Goal: Transaction & Acquisition: Purchase product/service

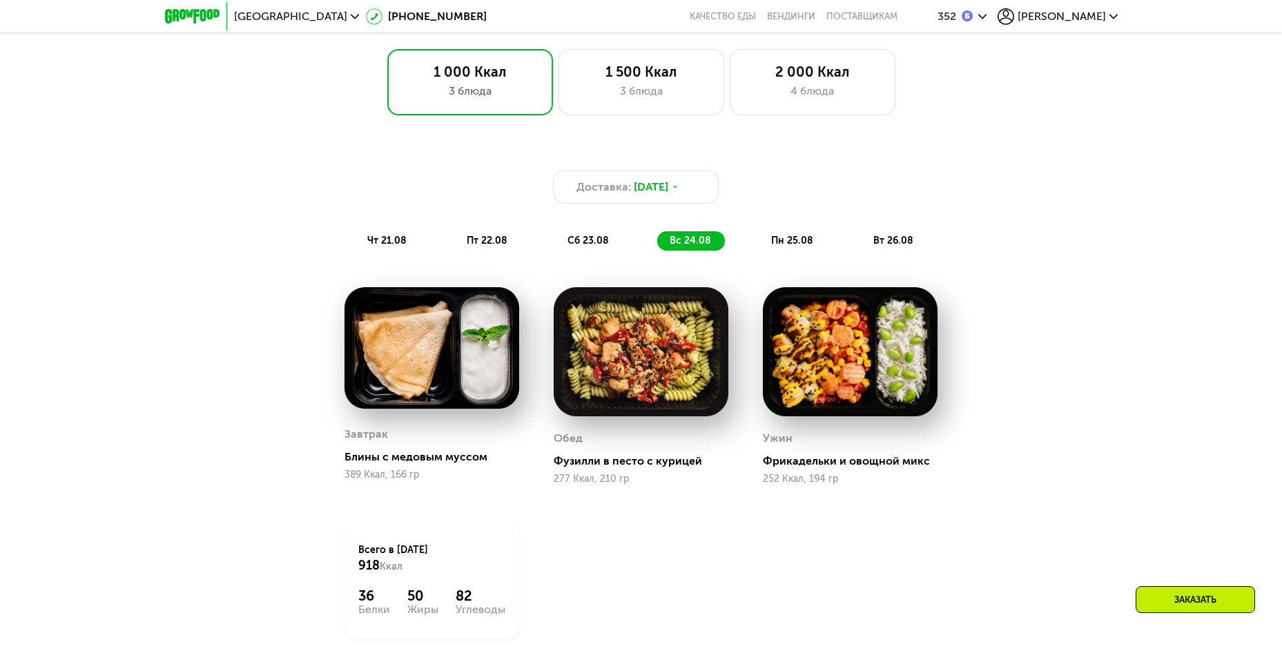
click at [575, 240] on span "сб 23.08" at bounding box center [587, 241] width 41 height 12
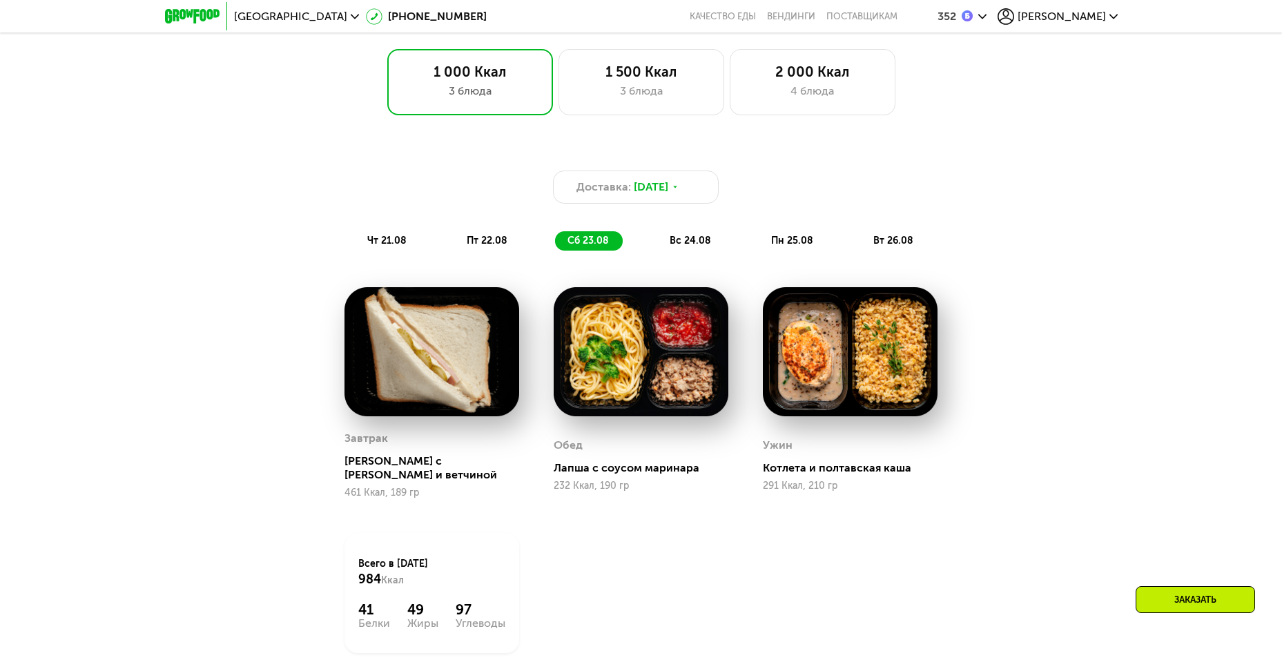
click at [710, 241] on span "вс 24.08" at bounding box center [690, 241] width 41 height 12
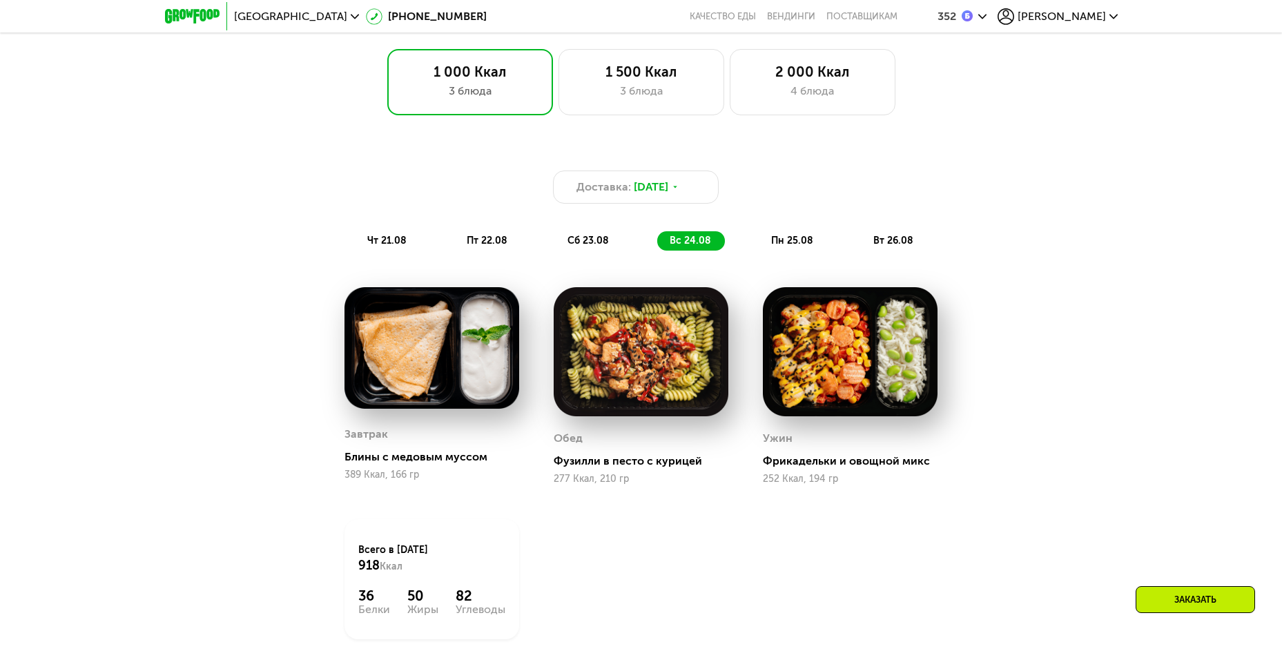
click at [657, 244] on div "сб 23.08" at bounding box center [691, 240] width 68 height 19
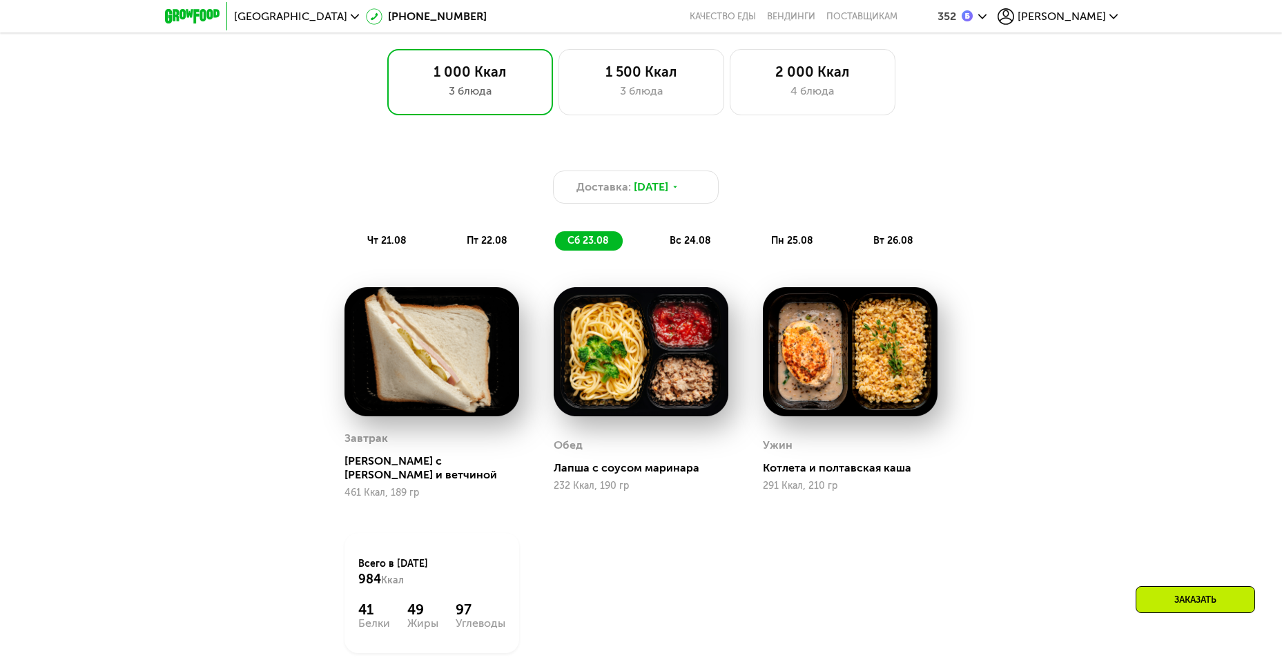
click at [555, 241] on div "пт 22.08" at bounding box center [589, 240] width 68 height 19
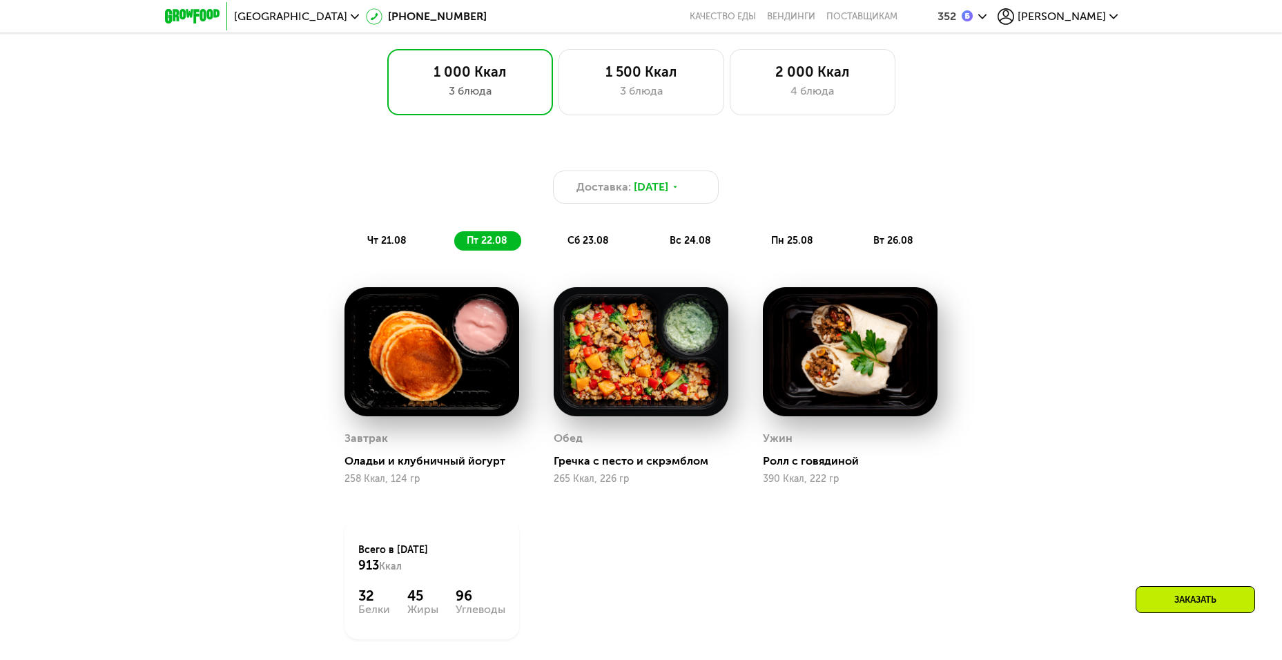
click at [389, 242] on span "чт 21.08" at bounding box center [386, 241] width 39 height 12
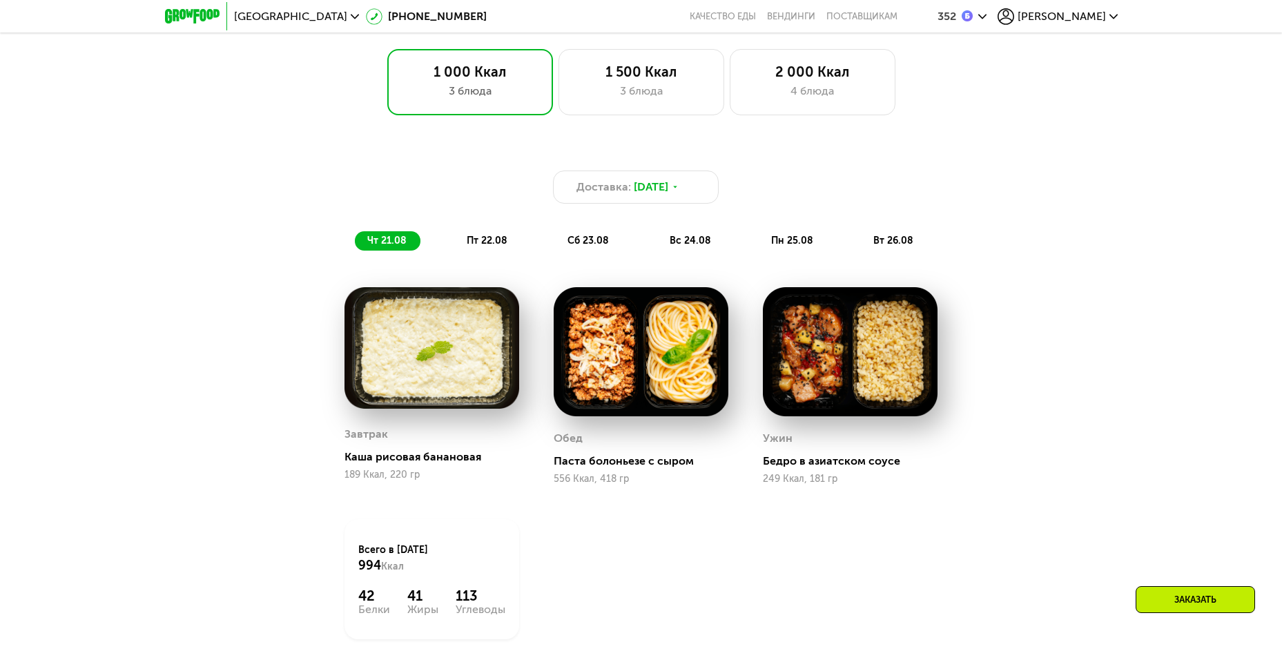
click at [555, 251] on div "пт 22.08" at bounding box center [589, 240] width 68 height 19
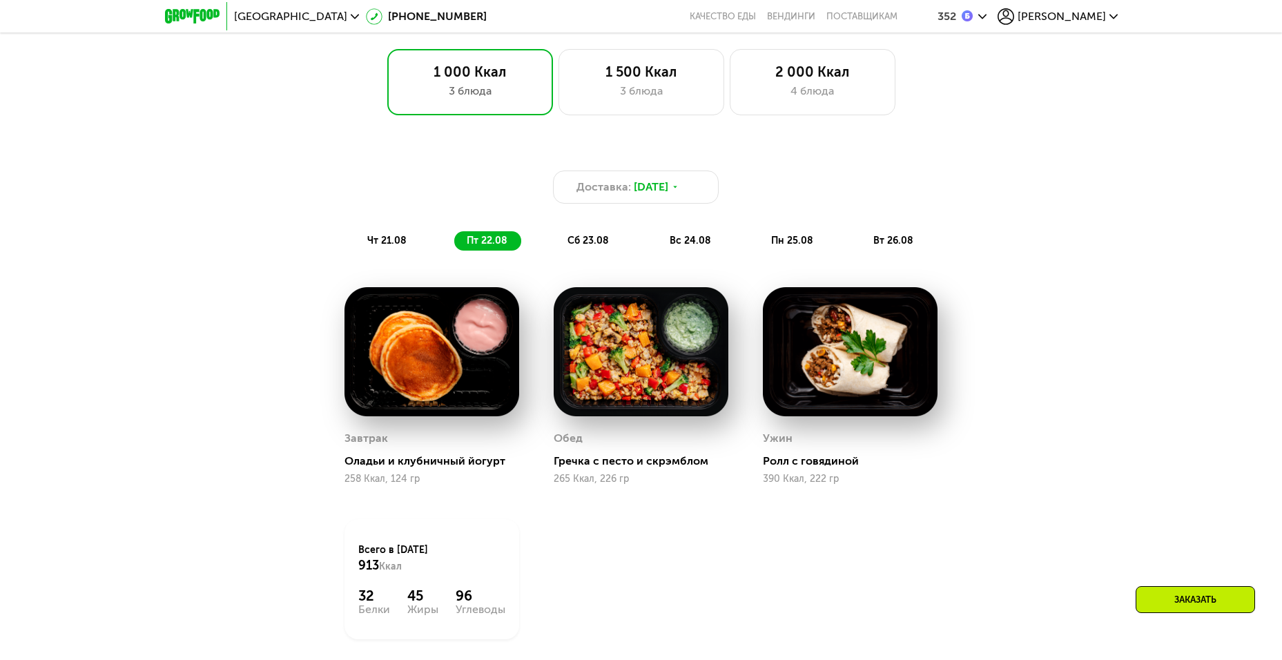
click at [574, 239] on span "сб 23.08" at bounding box center [587, 241] width 41 height 12
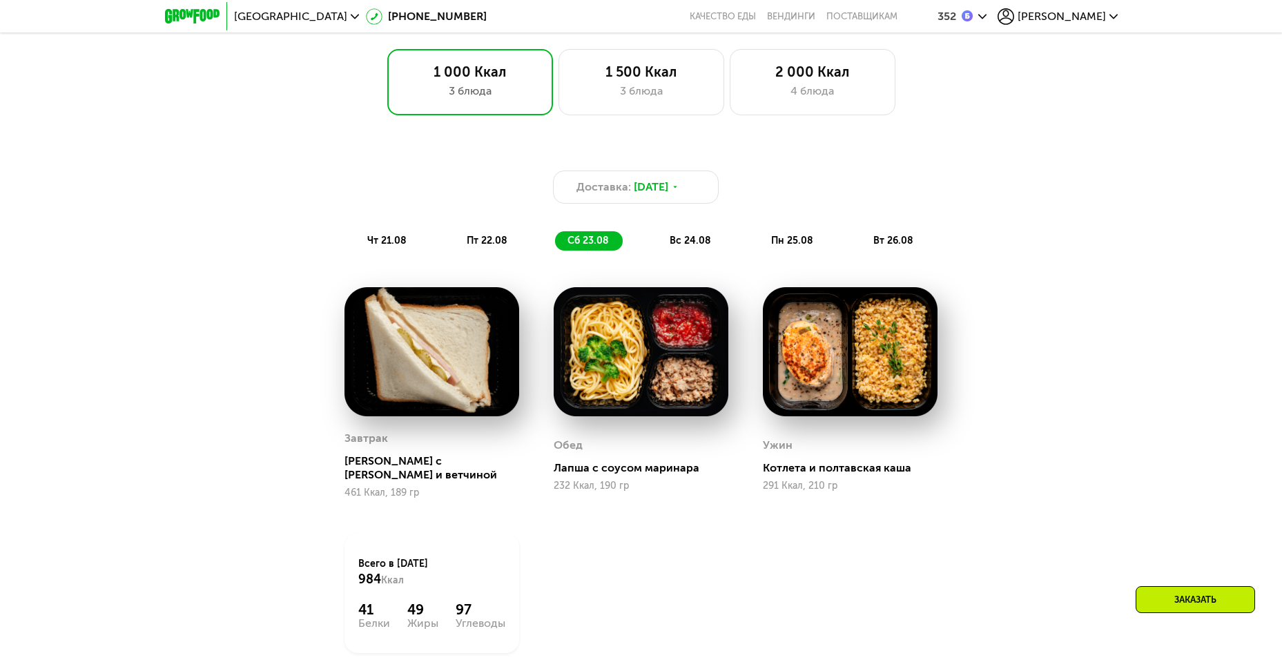
click at [681, 246] on span "вс 24.08" at bounding box center [690, 241] width 41 height 12
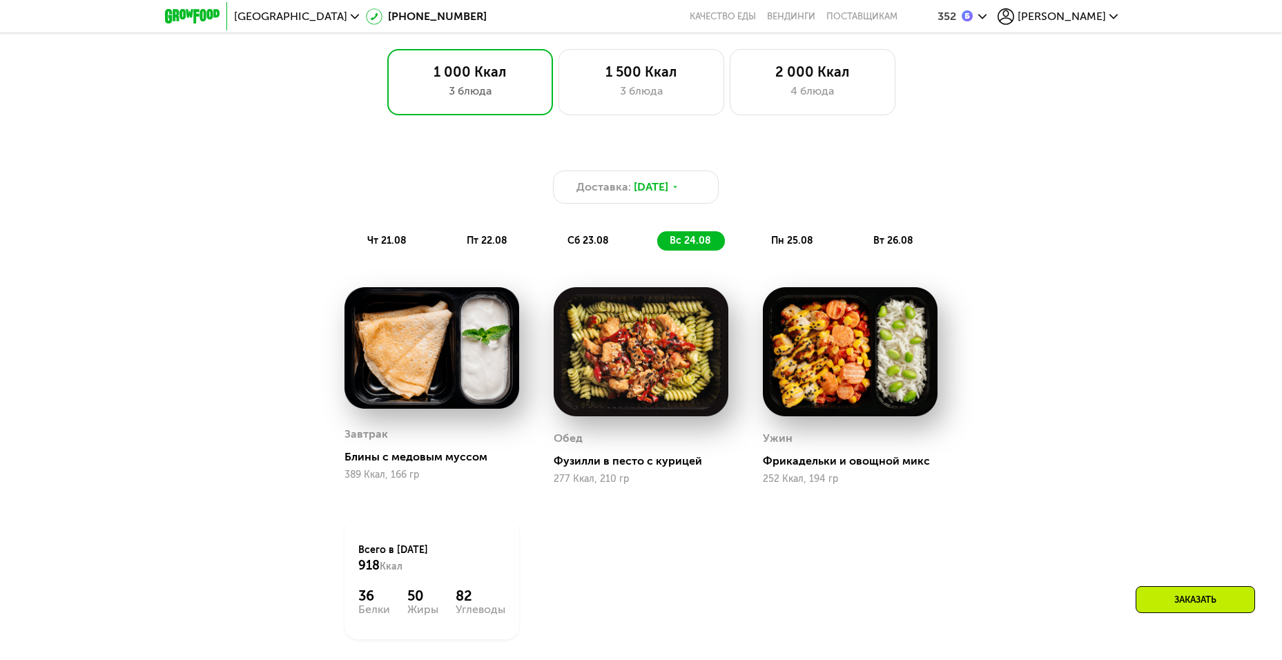
click at [861, 236] on div "пн 25.08" at bounding box center [894, 240] width 66 height 19
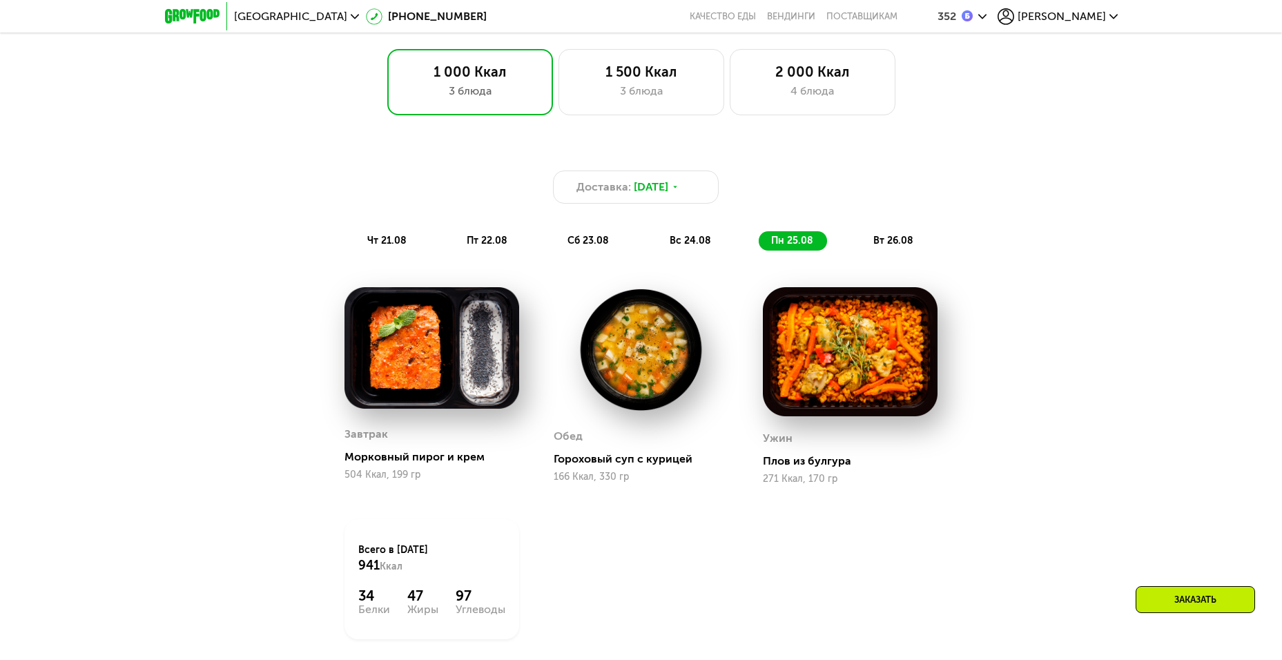
click at [882, 246] on span "вт 26.08" at bounding box center [893, 241] width 40 height 12
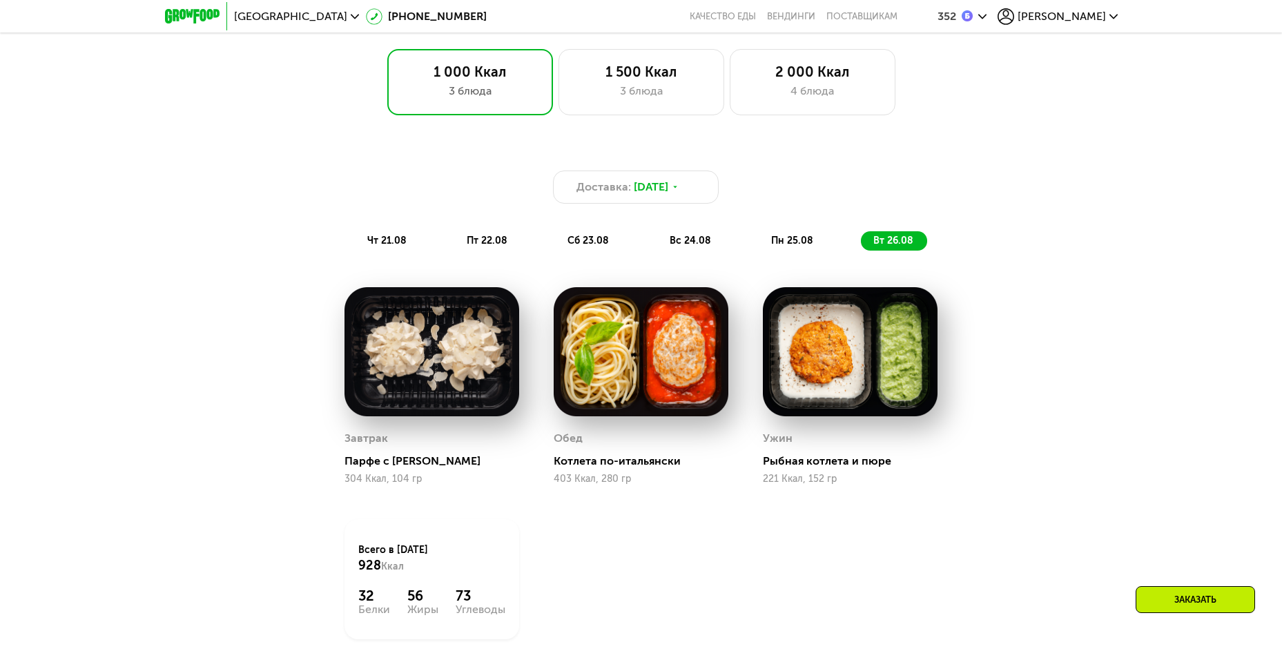
click at [393, 242] on span "чт 21.08" at bounding box center [386, 241] width 39 height 12
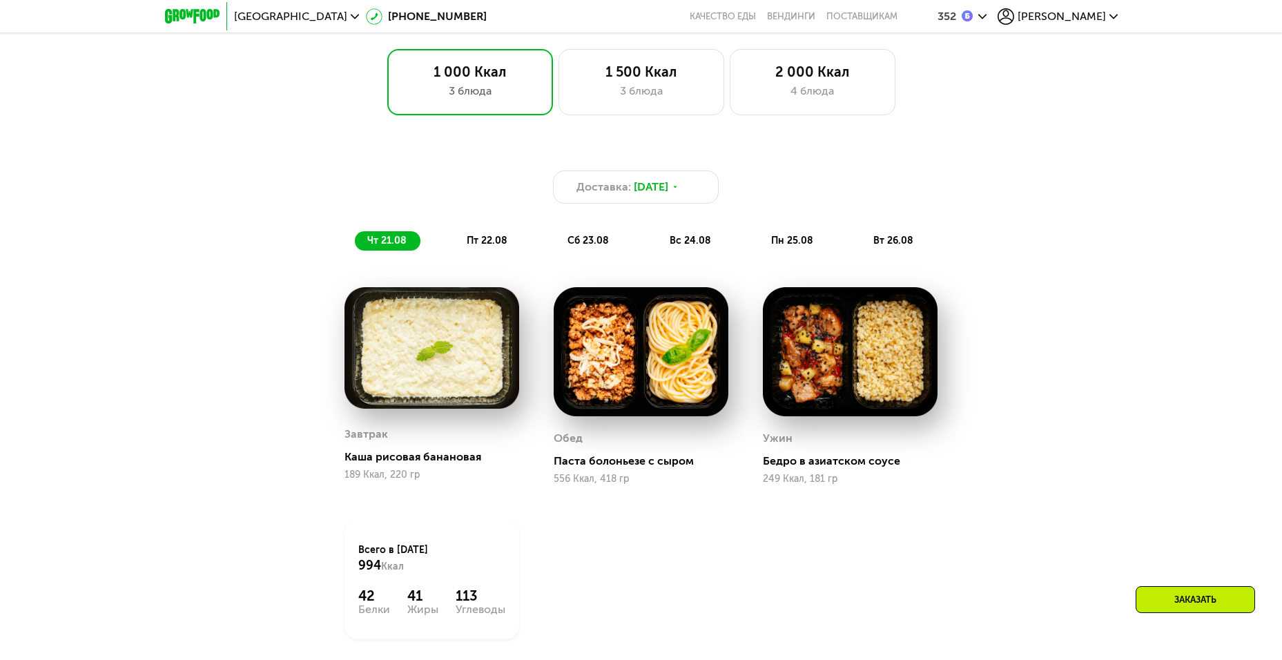
click at [467, 229] on div "Доставка: [DATE] чт 21.08 пт 22.08 сб 23.08 вс 24.08 пн 25.08 вт 26.08" at bounding box center [641, 210] width 817 height 80
click at [489, 239] on span "пт 22.08" at bounding box center [487, 241] width 41 height 12
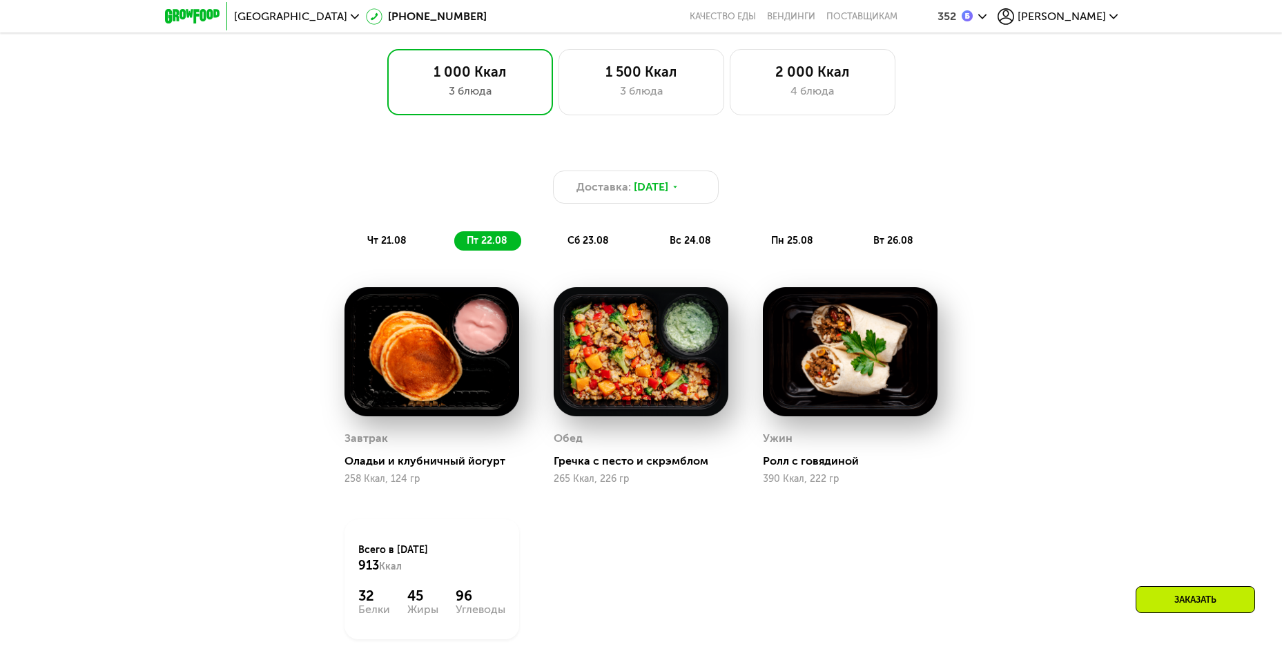
click at [573, 245] on span "сб 23.08" at bounding box center [587, 241] width 41 height 12
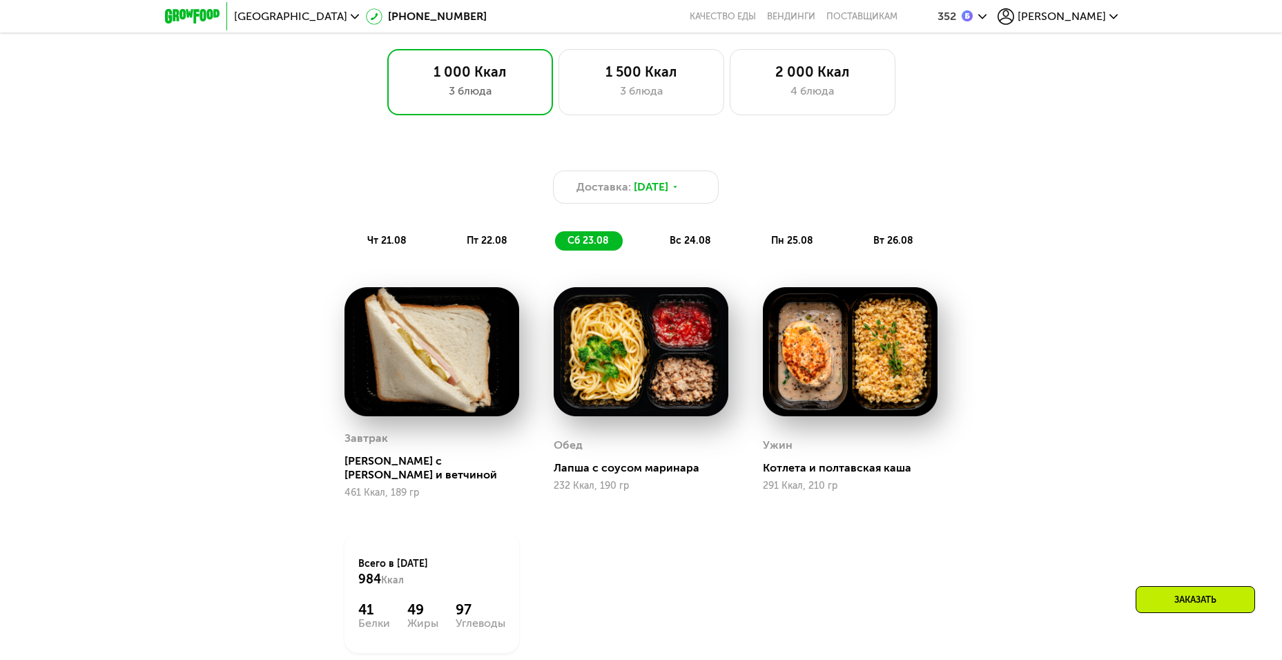
click at [439, 342] on img at bounding box center [431, 351] width 175 height 129
click at [394, 349] on img at bounding box center [431, 351] width 175 height 129
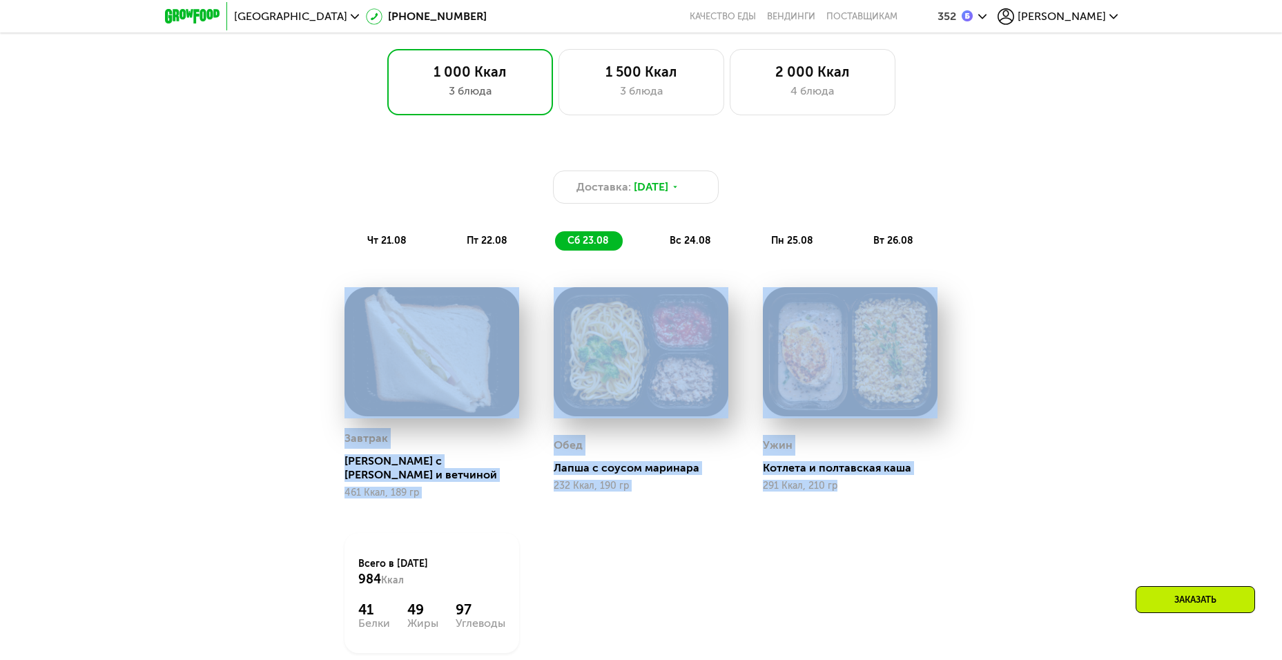
drag, startPoint x: 525, startPoint y: 284, endPoint x: 1046, endPoint y: 560, distance: 588.8
click at [1046, 560] on div "Доставка: [DATE] чт 21.08 пт 22.08 сб 23.08 вс 24.08 пн 25.08 вт 26.08 Завтрак …" at bounding box center [641, 425] width 850 height 570
click at [1045, 559] on div "Доставка: [DATE] чт 21.08 пт 22.08 сб 23.08 вс 24.08 пн 25.08 вт 26.08 Завтрак …" at bounding box center [641, 425] width 850 height 570
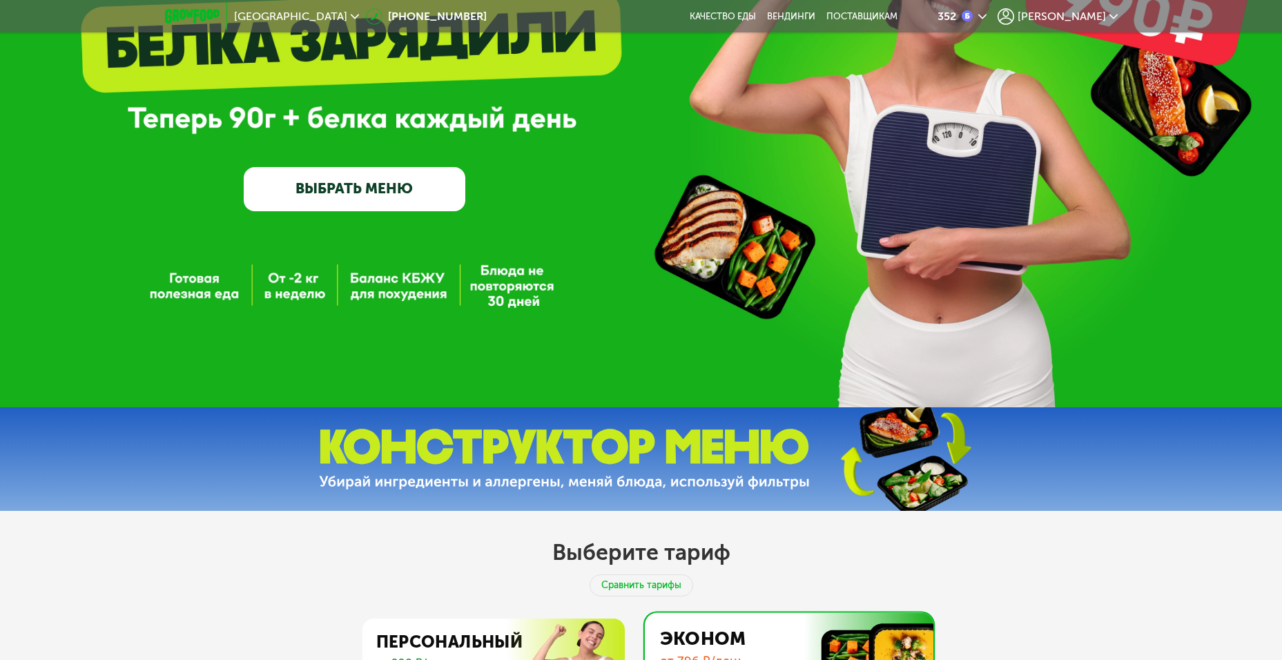
scroll to position [345, 0]
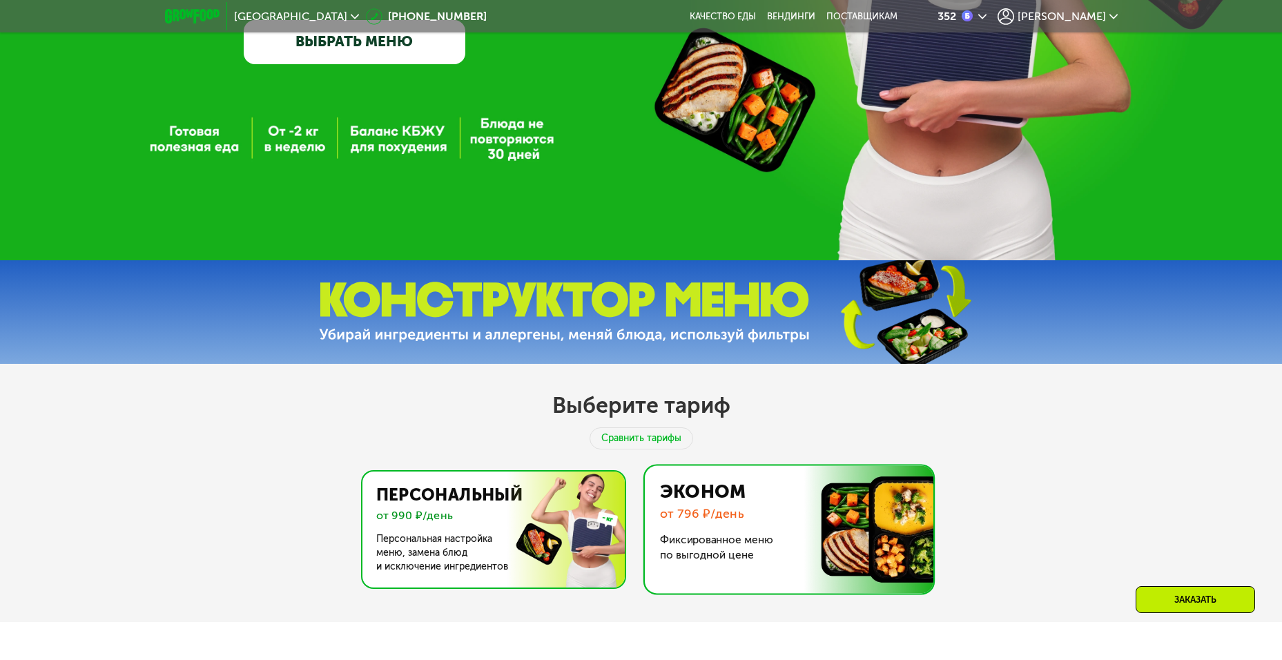
click at [506, 491] on img at bounding box center [489, 529] width 269 height 116
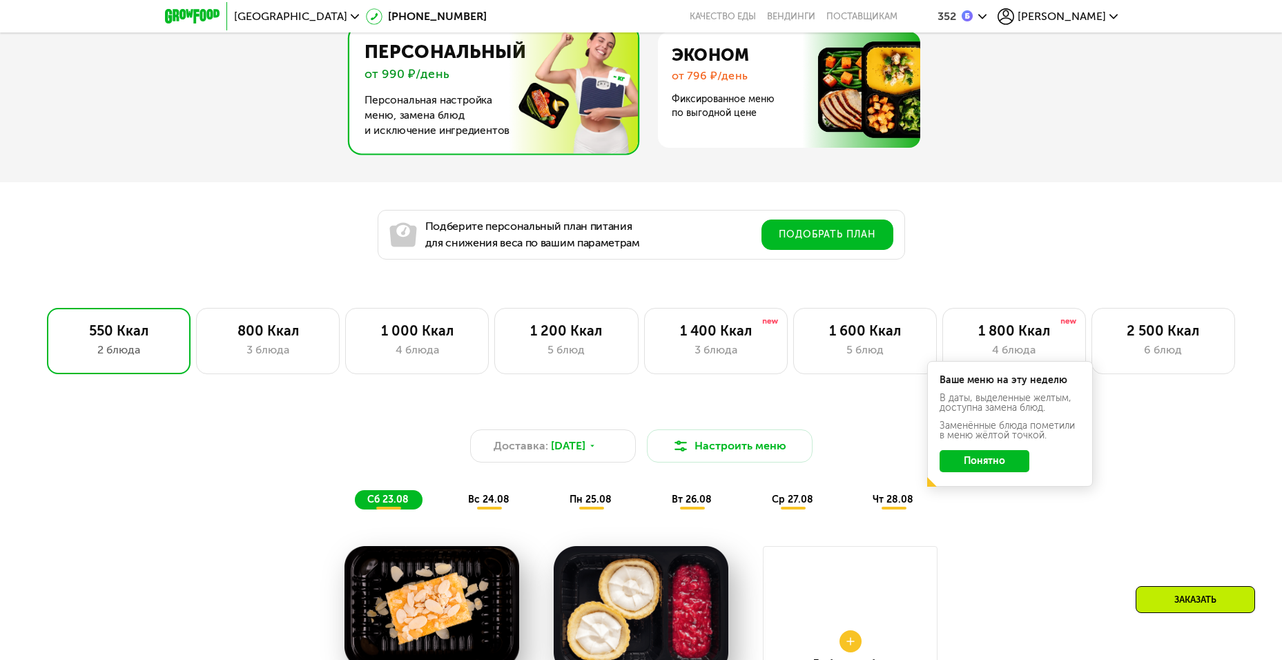
scroll to position [966, 0]
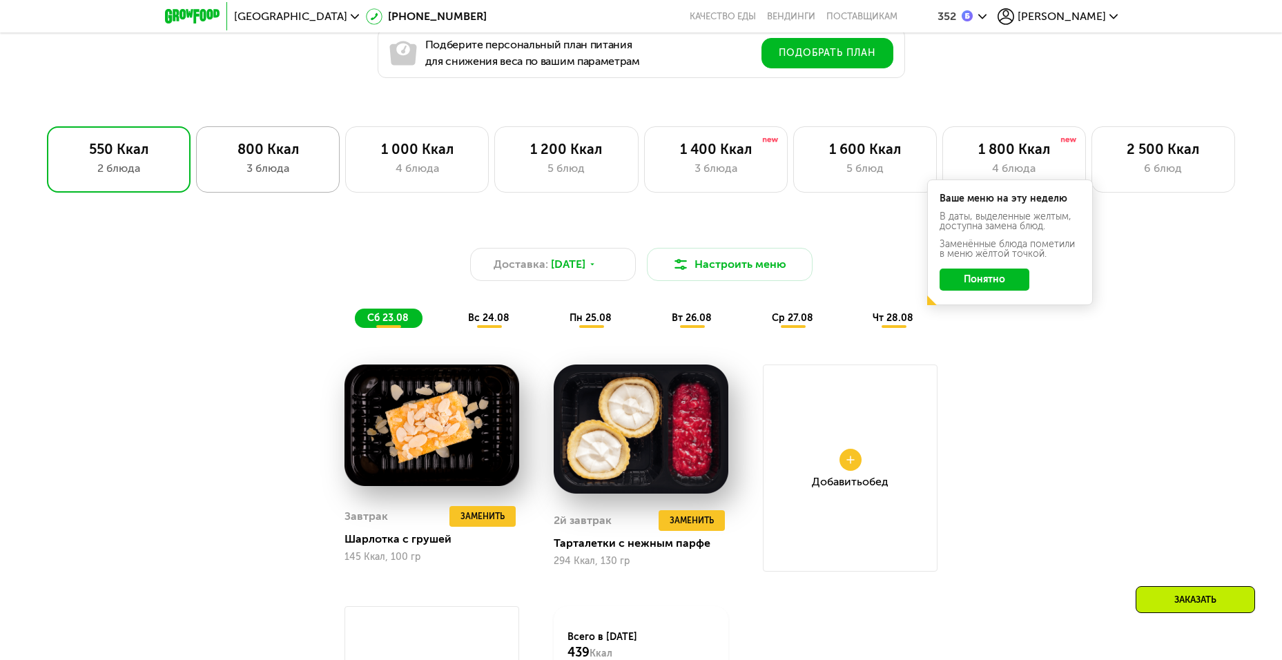
click at [235, 166] on div "3 блюда" at bounding box center [268, 168] width 115 height 17
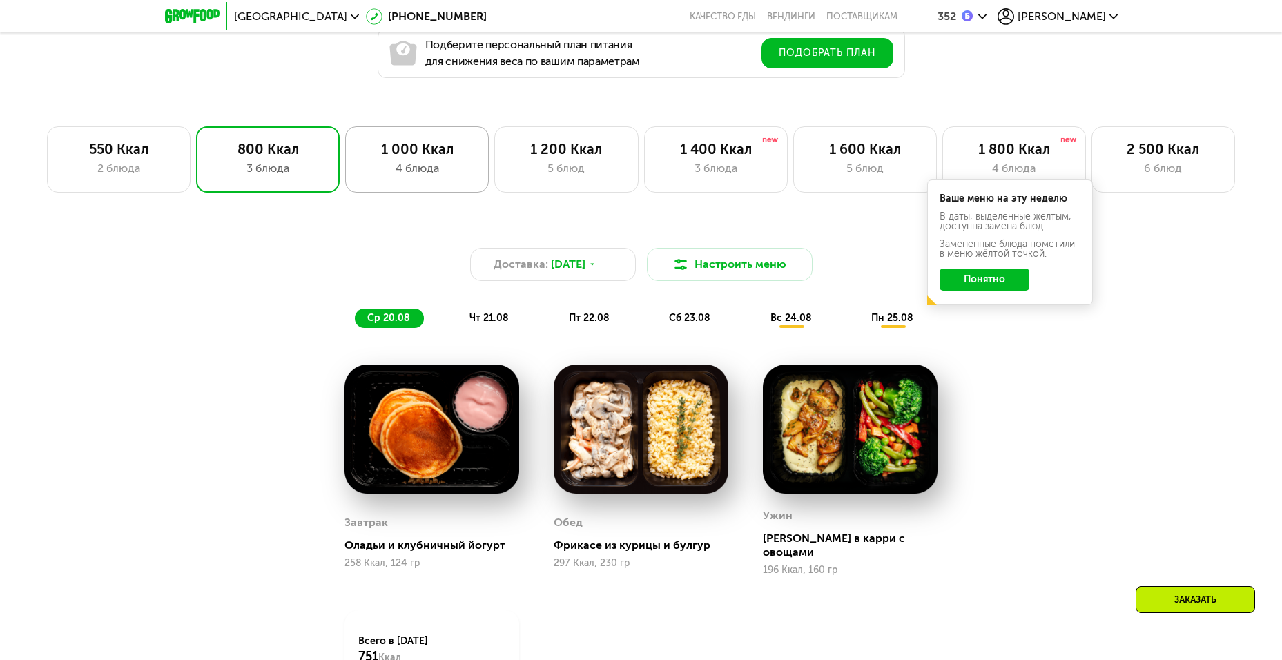
click at [407, 156] on div "1 000 Ккал" at bounding box center [417, 149] width 115 height 17
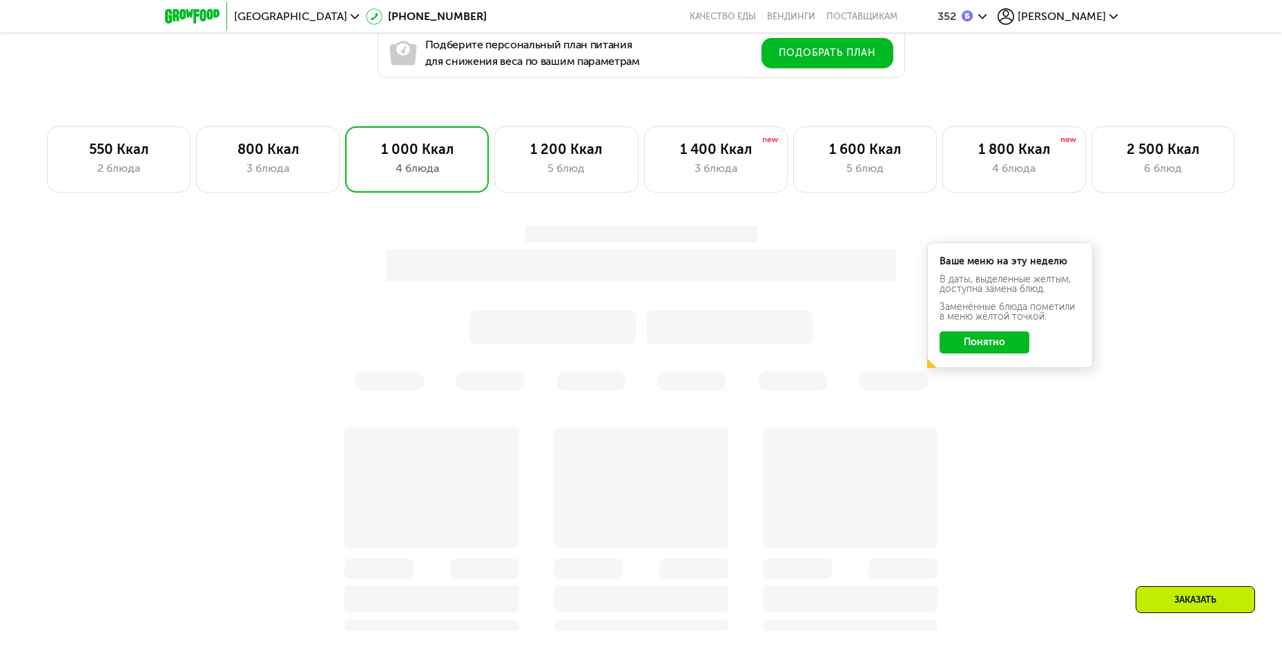
click at [1012, 353] on button "Понятно" at bounding box center [984, 342] width 90 height 22
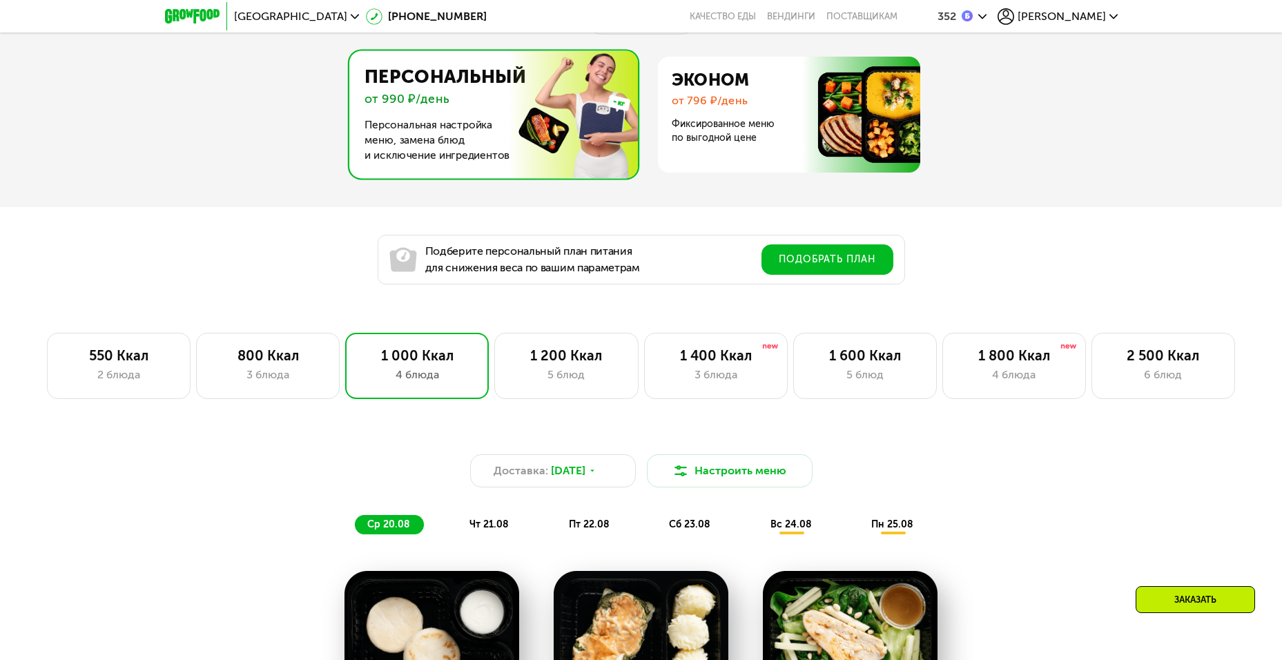
scroll to position [759, 0]
click at [1028, 384] on div "4 блюда" at bounding box center [1014, 375] width 115 height 17
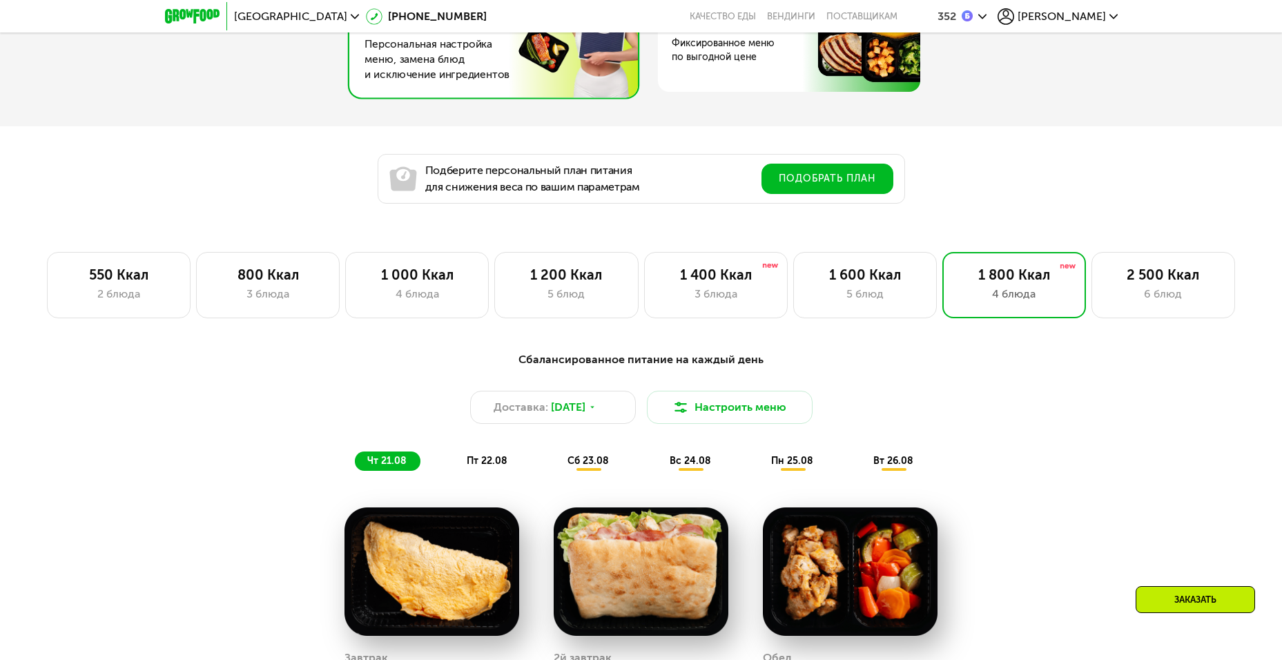
scroll to position [690, 0]
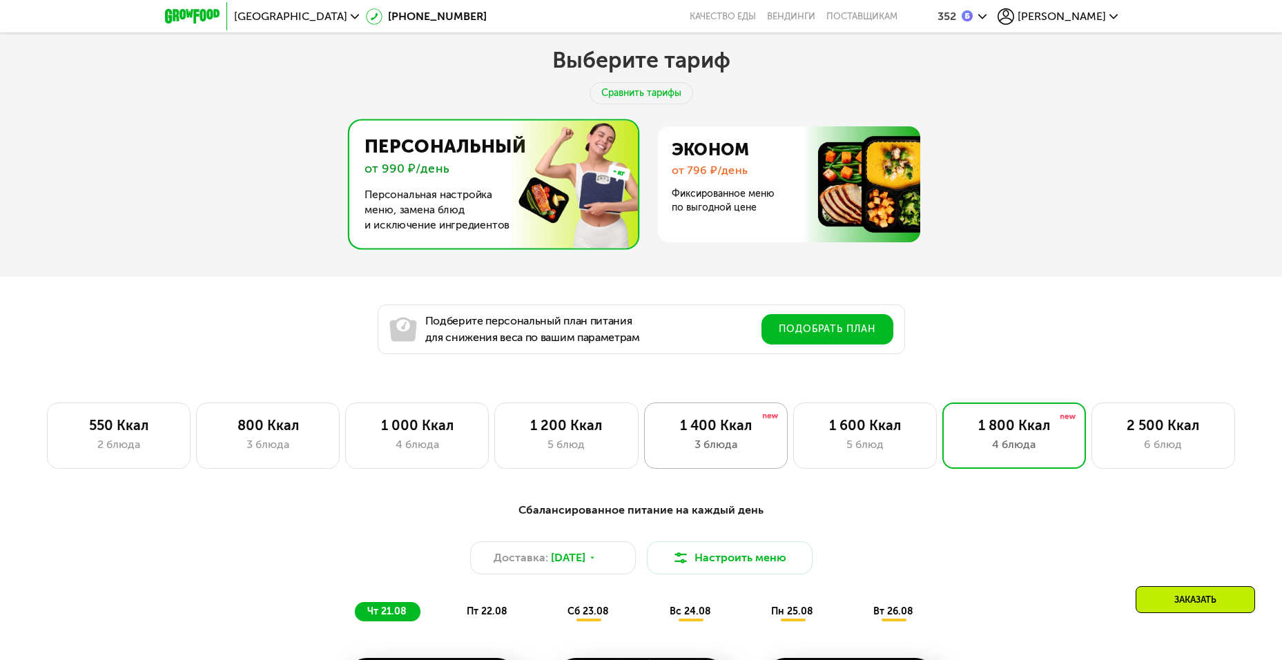
click at [715, 433] on div "1 400 Ккал" at bounding box center [715, 425] width 115 height 17
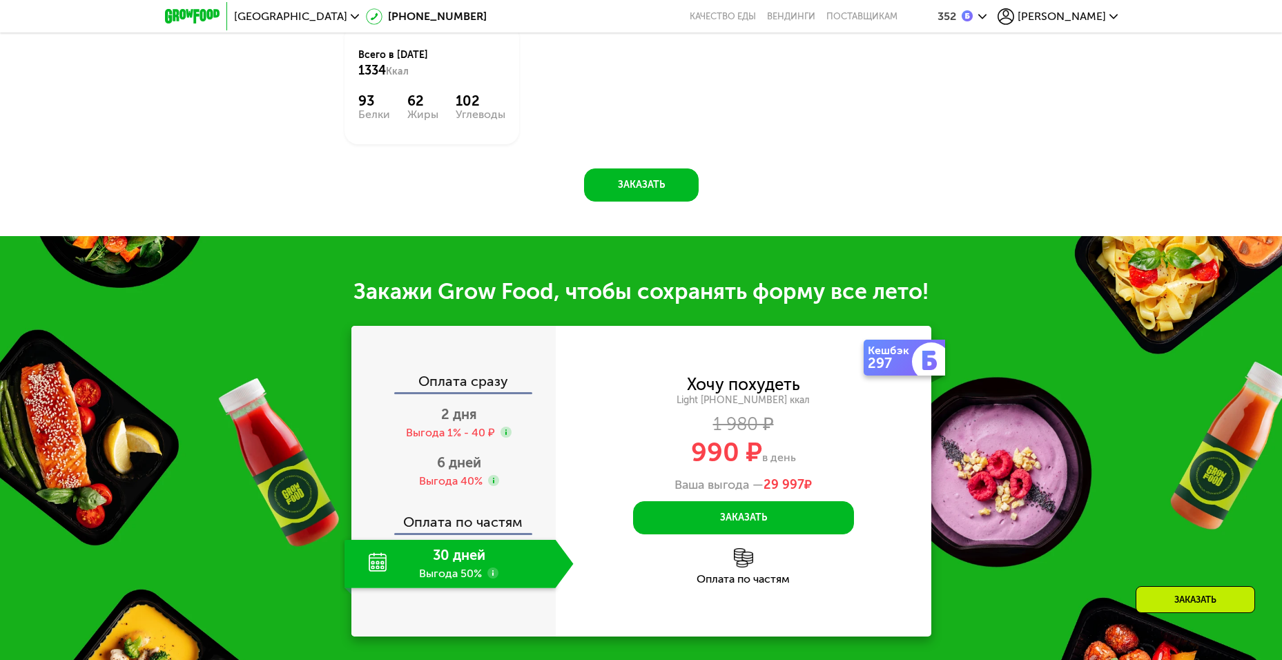
scroll to position [1104, 0]
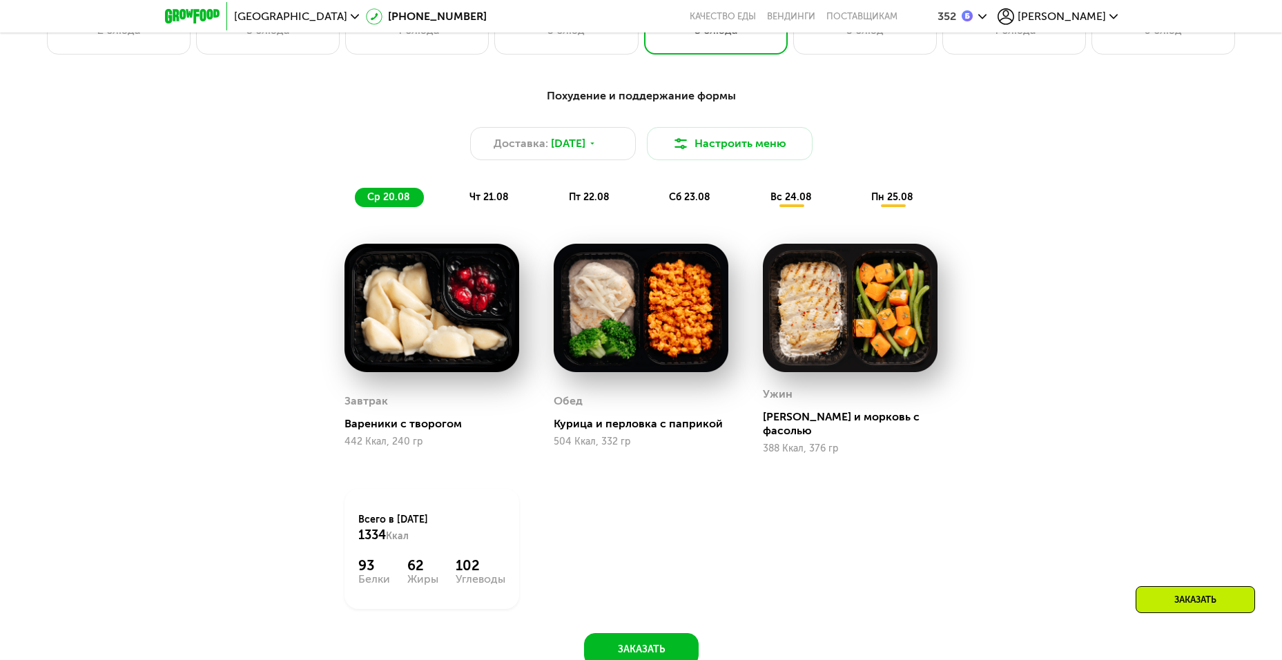
click at [505, 203] on span "чт 21.08" at bounding box center [488, 197] width 39 height 12
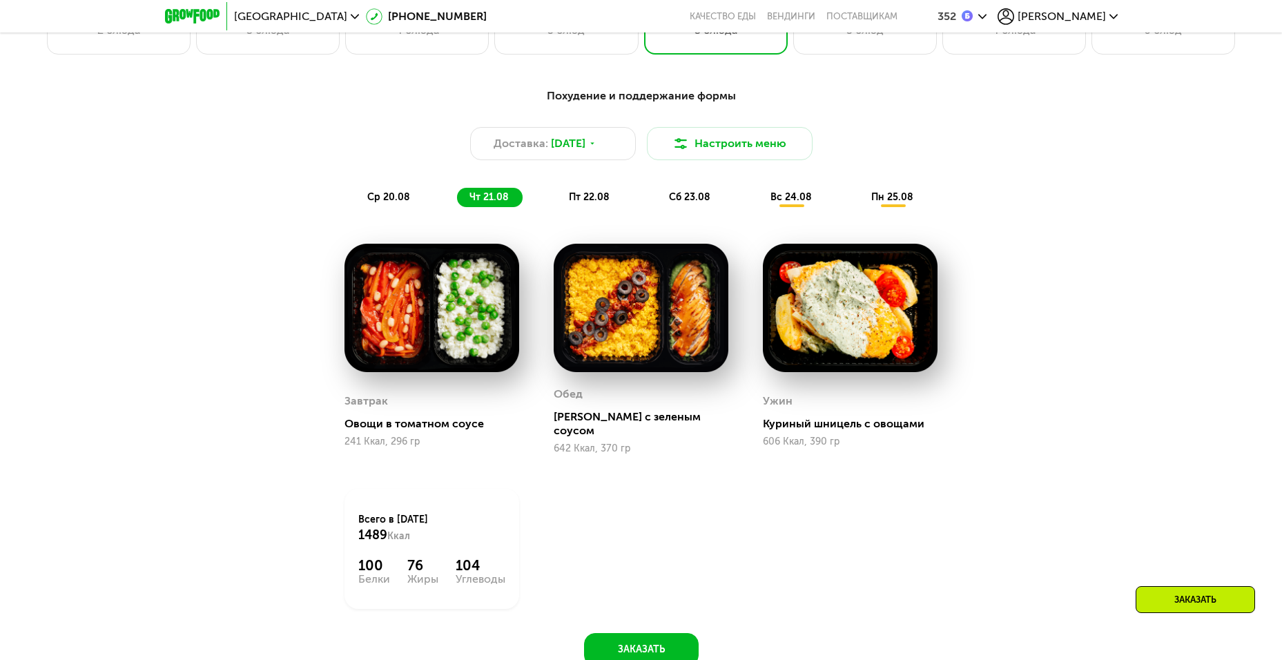
click at [580, 187] on div "Похудение и поддержание формы Доставка: [DATE] Настроить меню ср 20.08 чт 21.08…" at bounding box center [641, 147] width 817 height 119
click at [656, 207] on div "пт 22.08" at bounding box center [690, 197] width 68 height 19
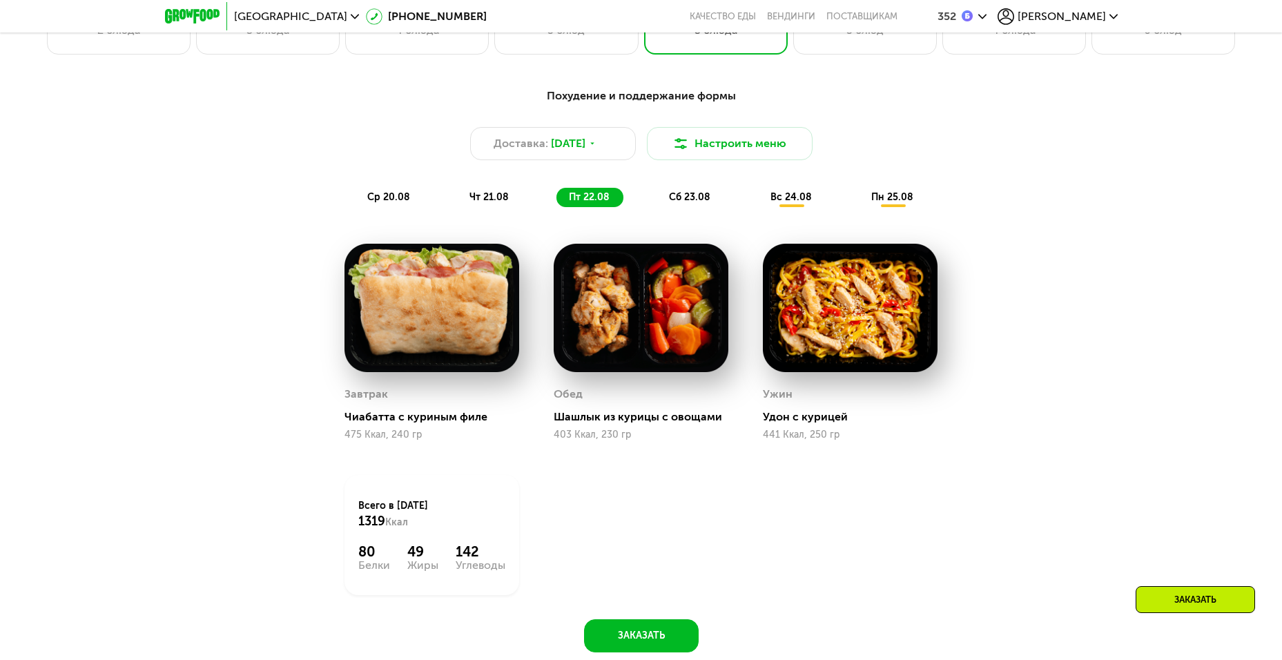
click at [686, 202] on span "сб 23.08" at bounding box center [689, 197] width 41 height 12
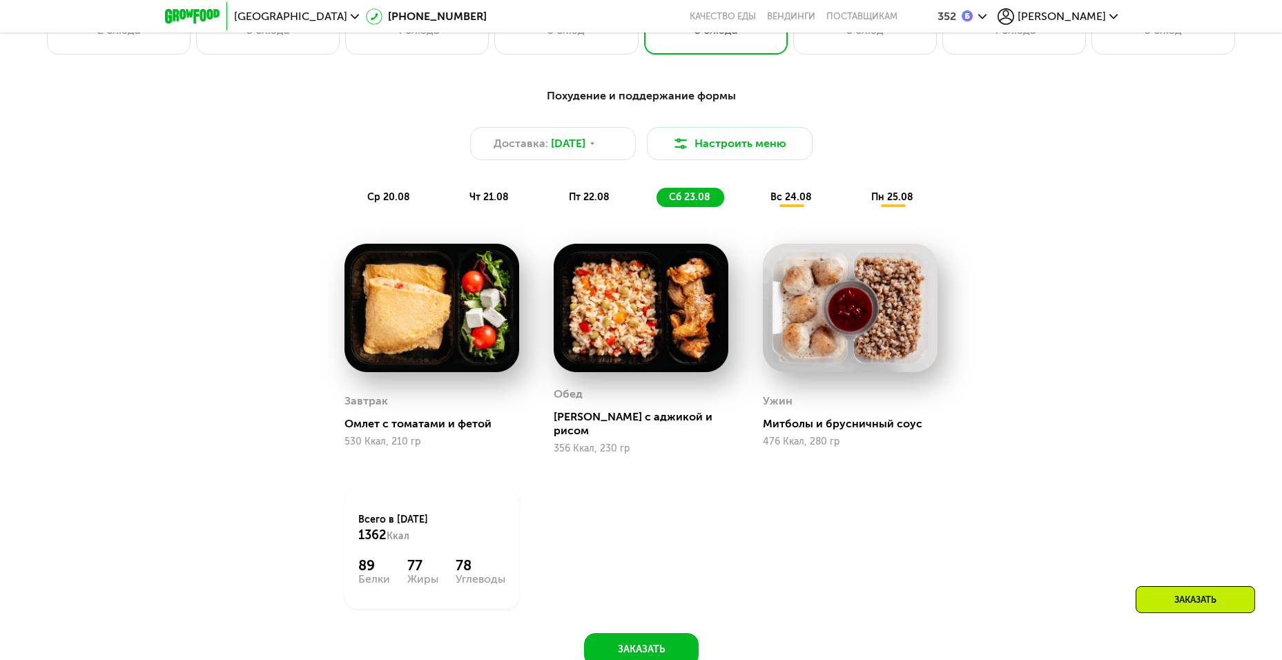
click at [757, 180] on div "Похудение и поддержание формы Доставка: [DATE] Настроить меню ср 20.08 чт 21.08…" at bounding box center [641, 147] width 817 height 119
click at [786, 202] on span "вс 24.08" at bounding box center [790, 197] width 41 height 12
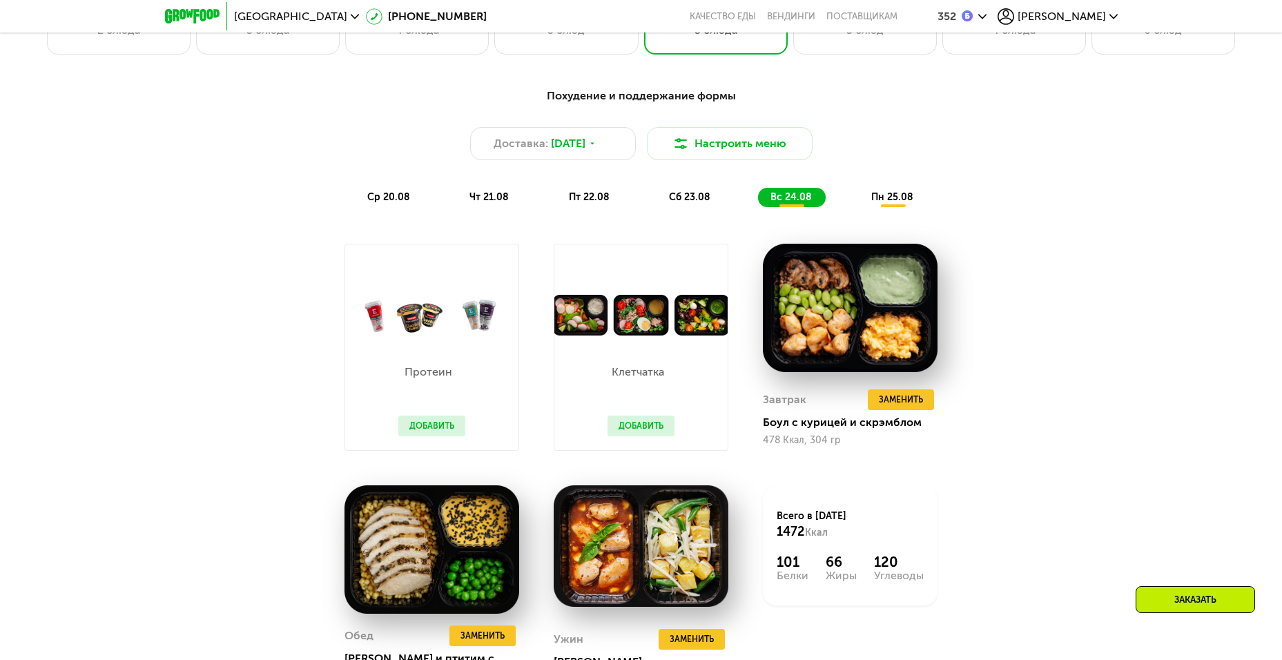
click at [683, 200] on span "сб 23.08" at bounding box center [689, 197] width 41 height 12
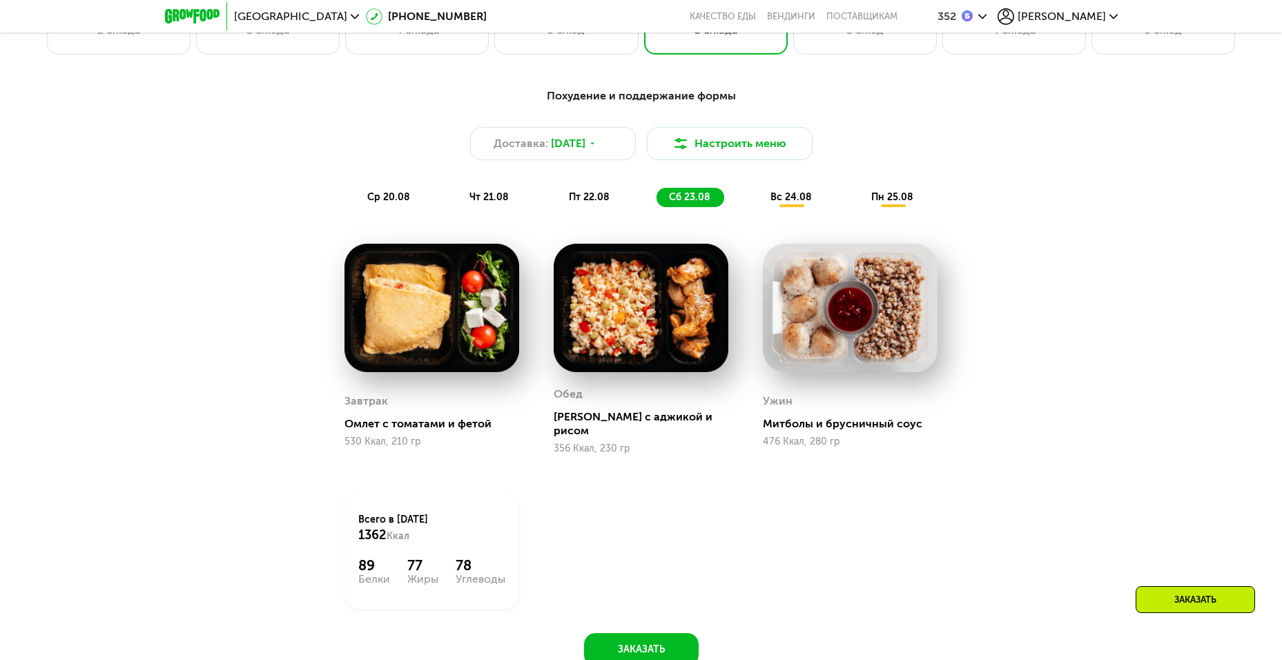
click at [825, 339] on img at bounding box center [850, 308] width 175 height 129
click at [654, 337] on img at bounding box center [641, 308] width 175 height 129
click at [495, 302] on img at bounding box center [431, 308] width 175 height 129
click at [468, 300] on img at bounding box center [431, 308] width 175 height 129
click at [887, 195] on span "пн 25.08" at bounding box center [892, 197] width 42 height 12
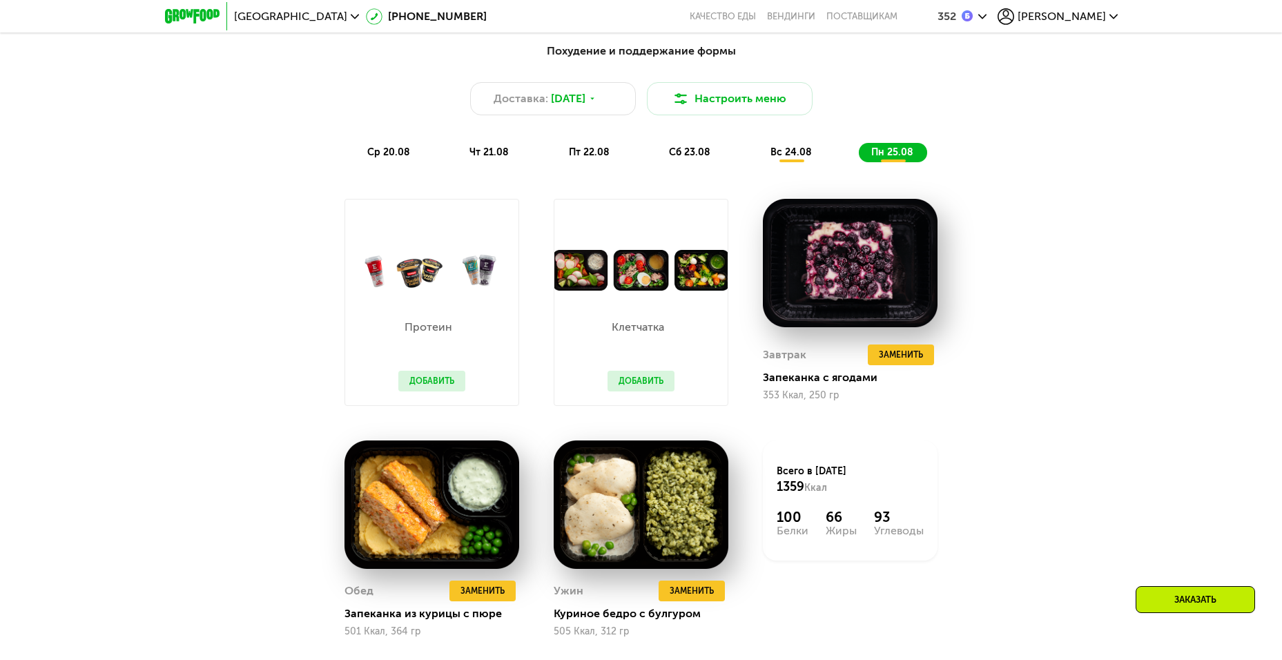
scroll to position [1173, 0]
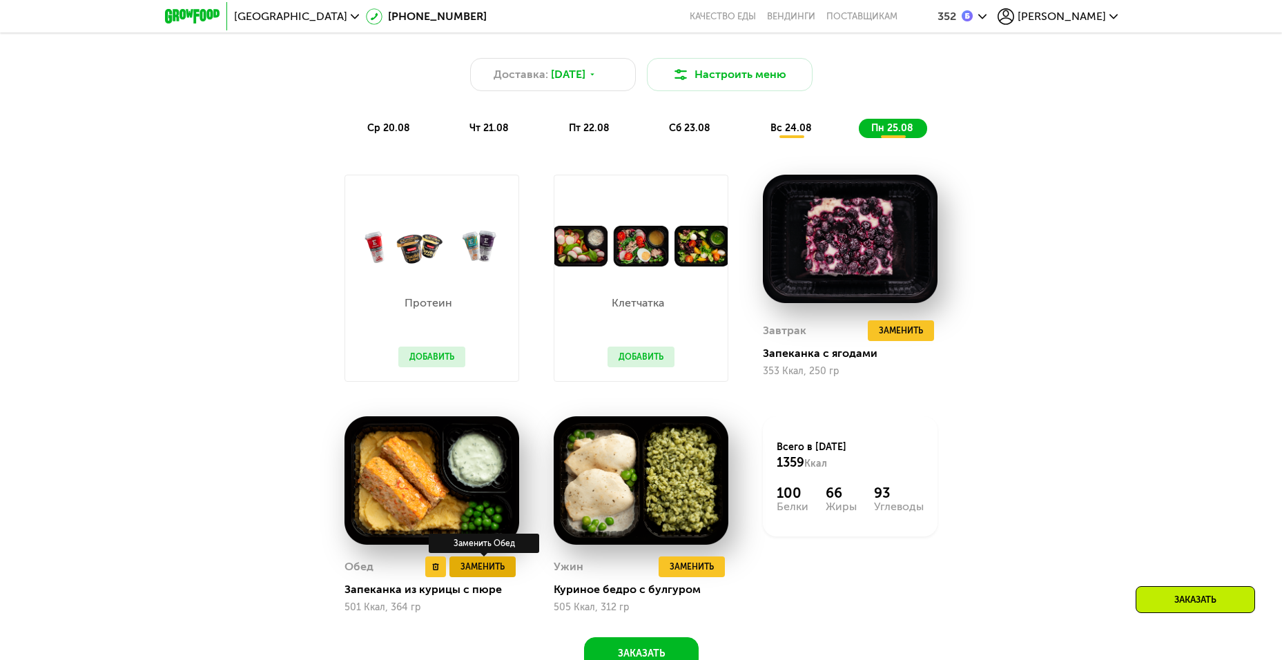
click at [481, 571] on span "Заменить" at bounding box center [482, 567] width 44 height 14
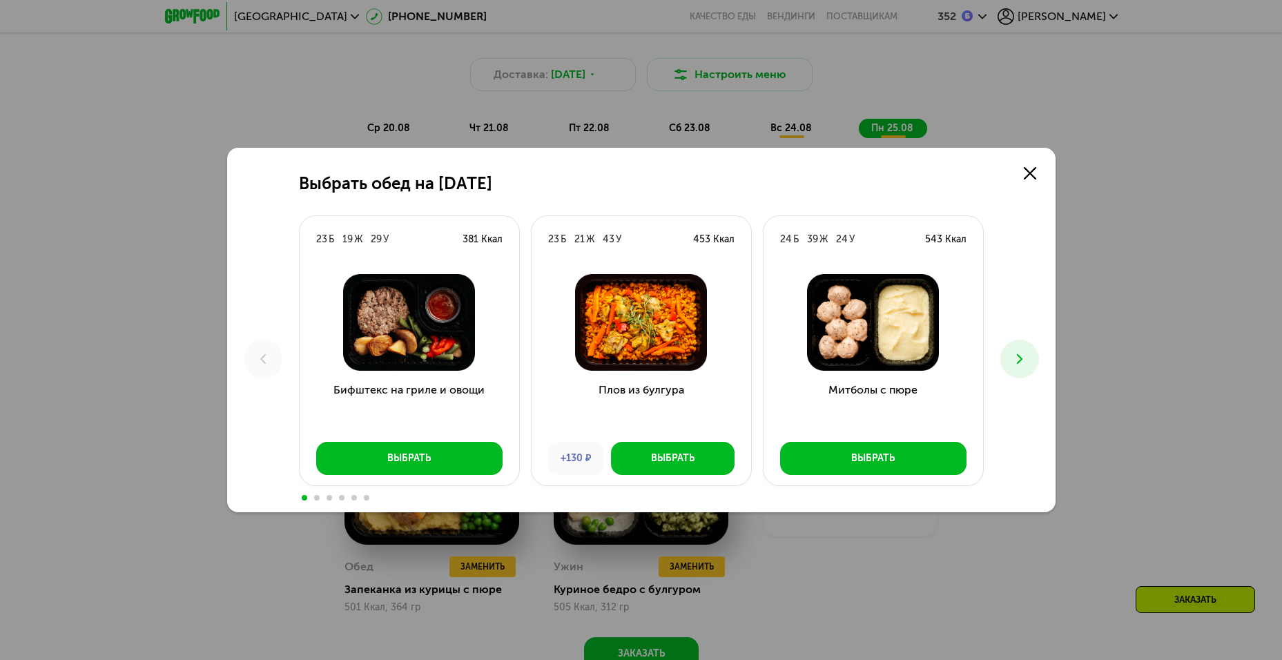
click at [1013, 357] on icon at bounding box center [1019, 359] width 17 height 17
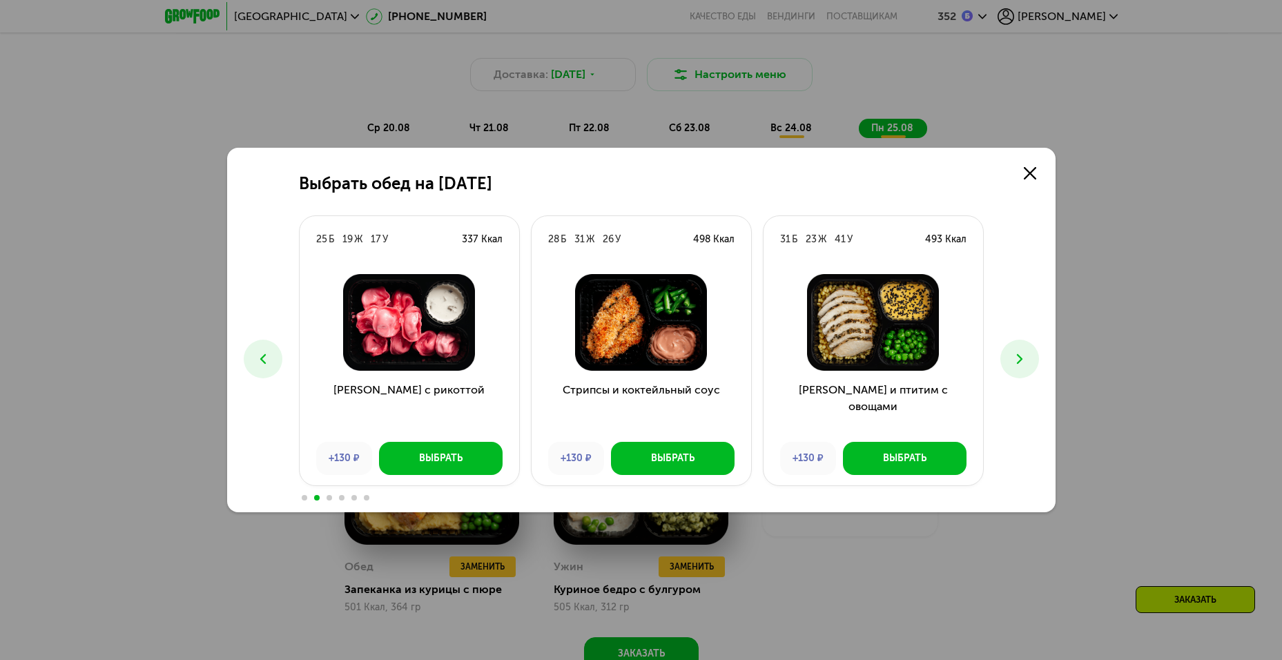
click at [1013, 357] on icon at bounding box center [1019, 359] width 17 height 17
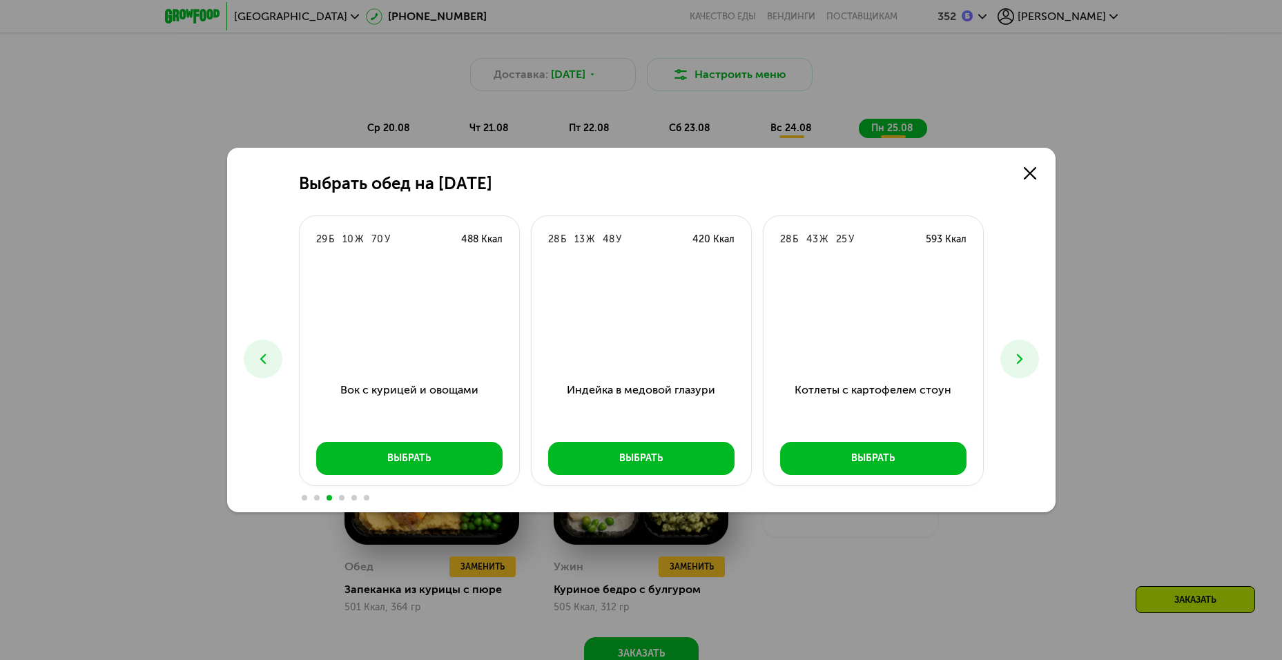
click at [1013, 357] on icon at bounding box center [1019, 359] width 17 height 17
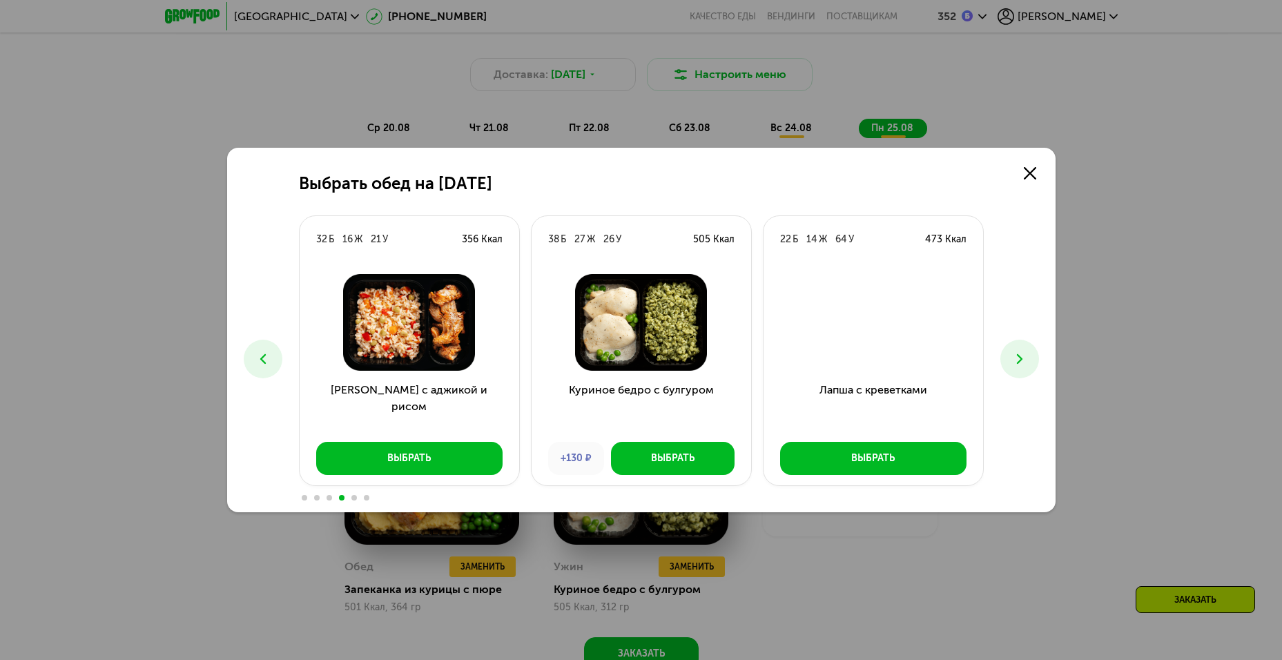
click at [1013, 357] on icon at bounding box center [1019, 359] width 17 height 17
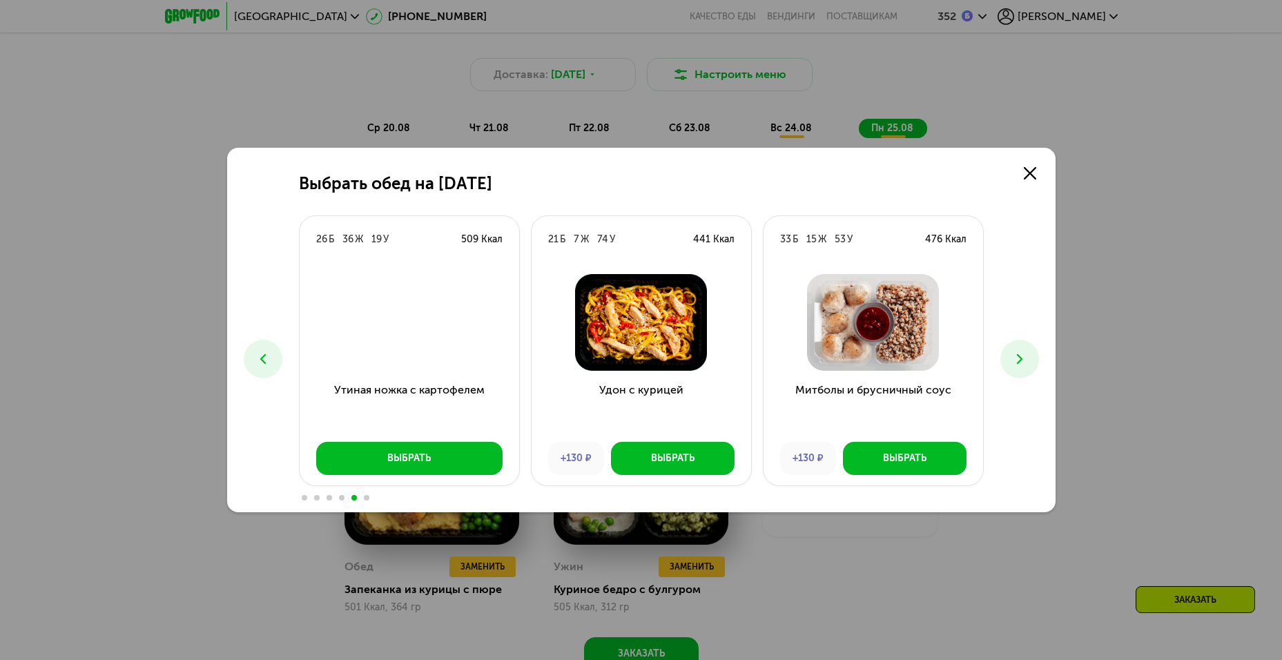
click at [1013, 357] on icon at bounding box center [1019, 359] width 17 height 17
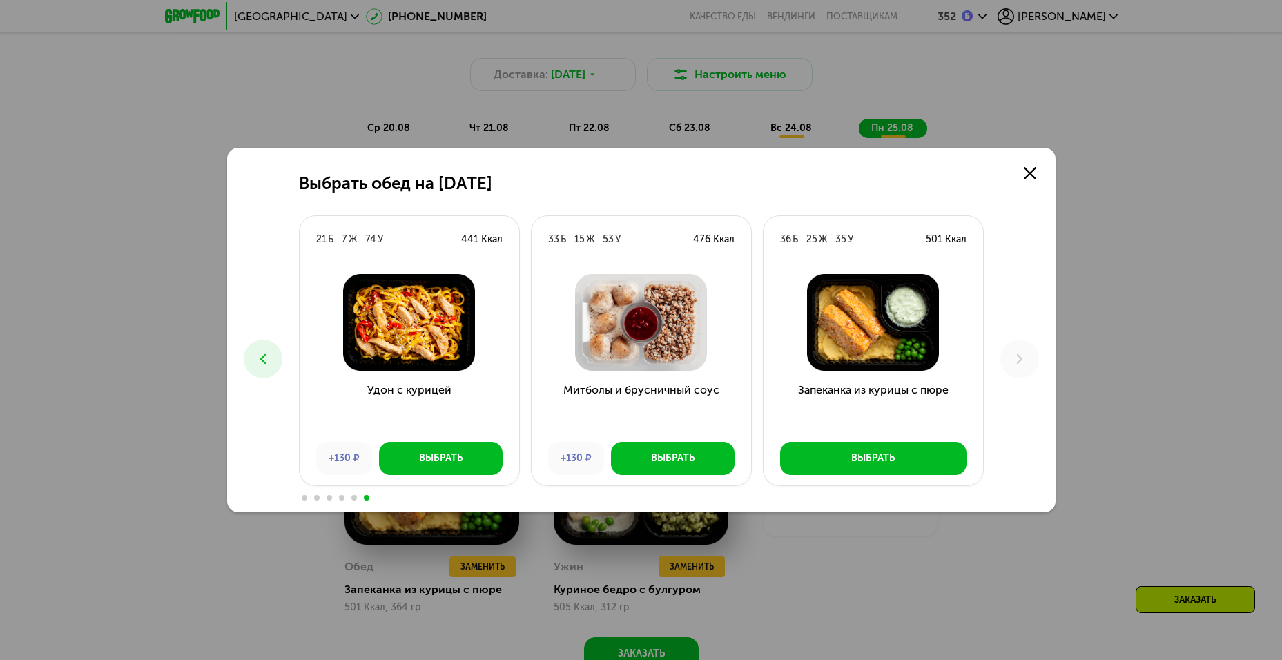
click at [1118, 251] on div "Выбрать обед на [DATE] Б 19 Ж 29 У 381 Ккал Бифштекс на гриле и овощи Выбрать 2…" at bounding box center [641, 330] width 1282 height 660
click at [1036, 166] on link at bounding box center [1030, 173] width 28 height 28
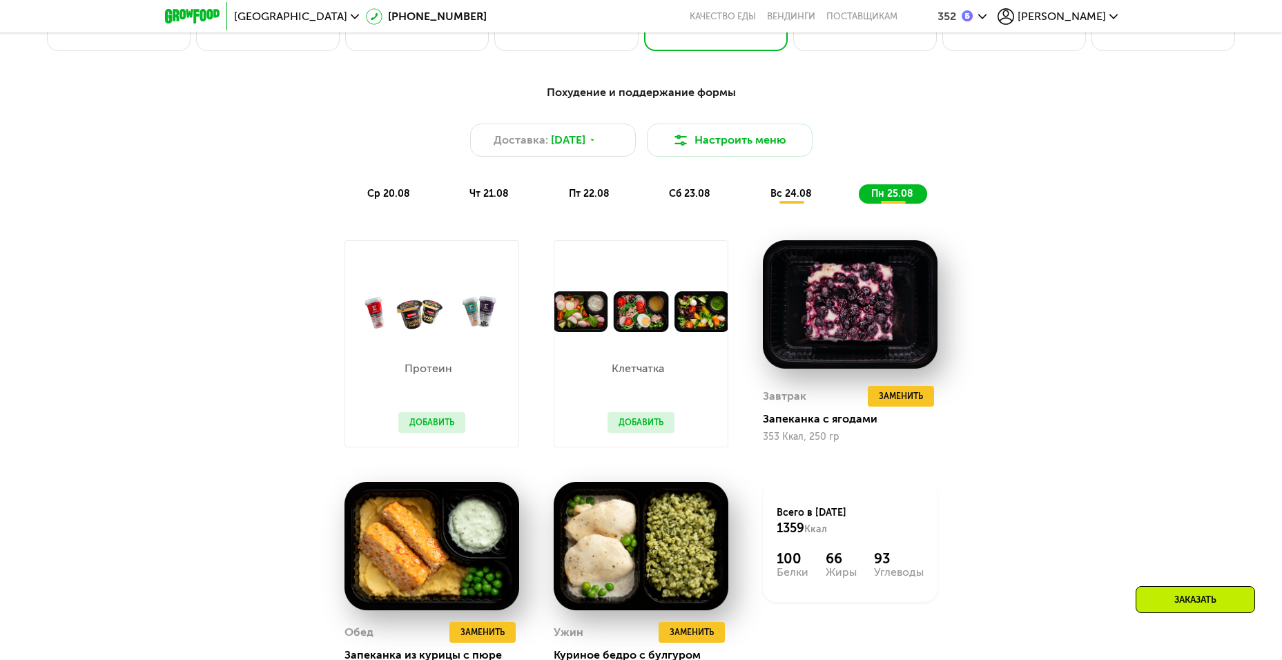
scroll to position [1104, 0]
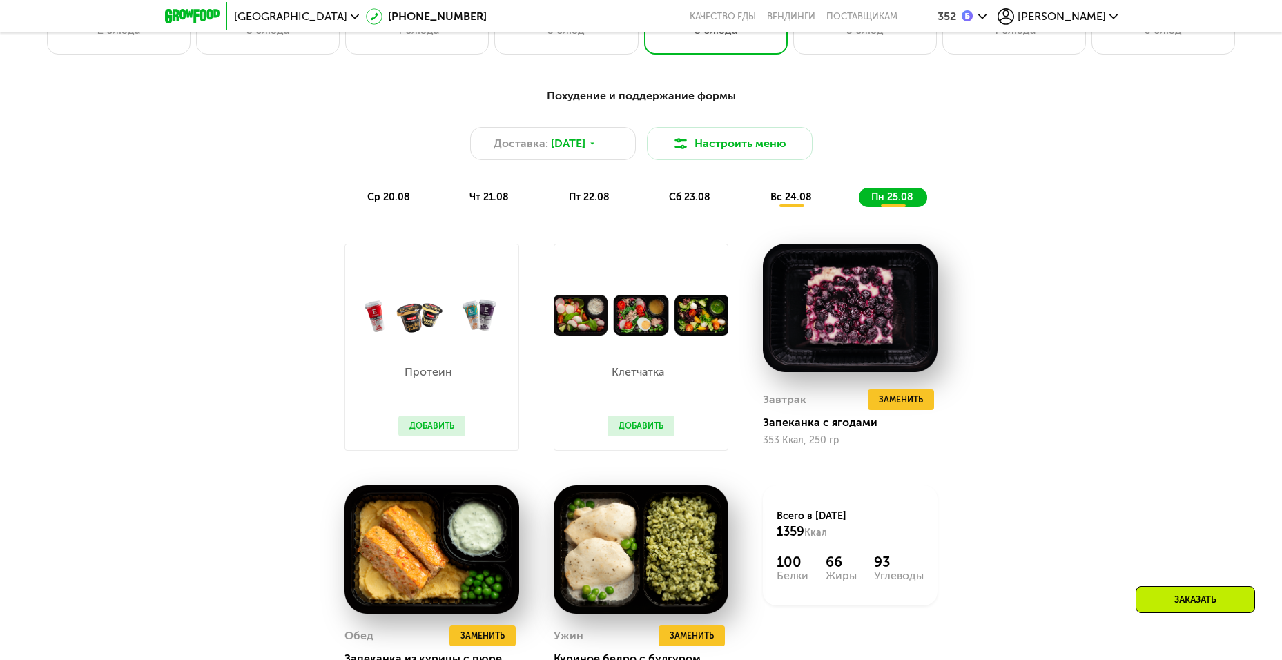
click at [859, 193] on div "вс 24.08" at bounding box center [893, 197] width 68 height 19
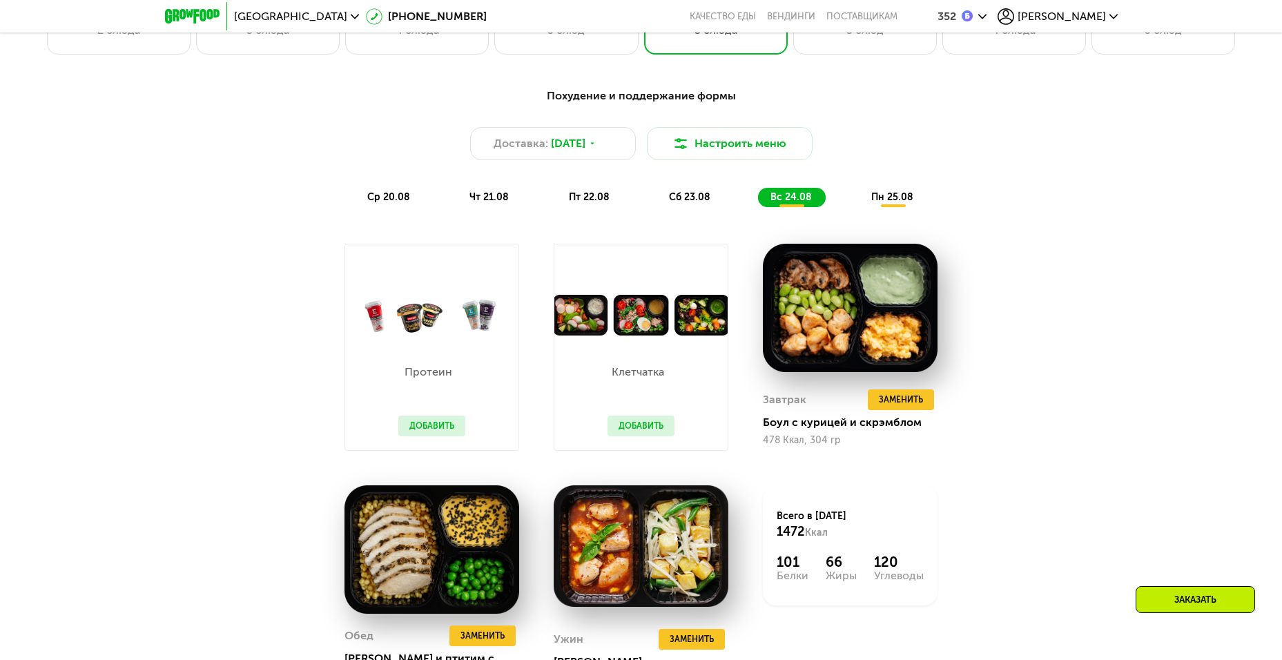
click at [758, 207] on div "сб 23.08" at bounding box center [792, 197] width 68 height 19
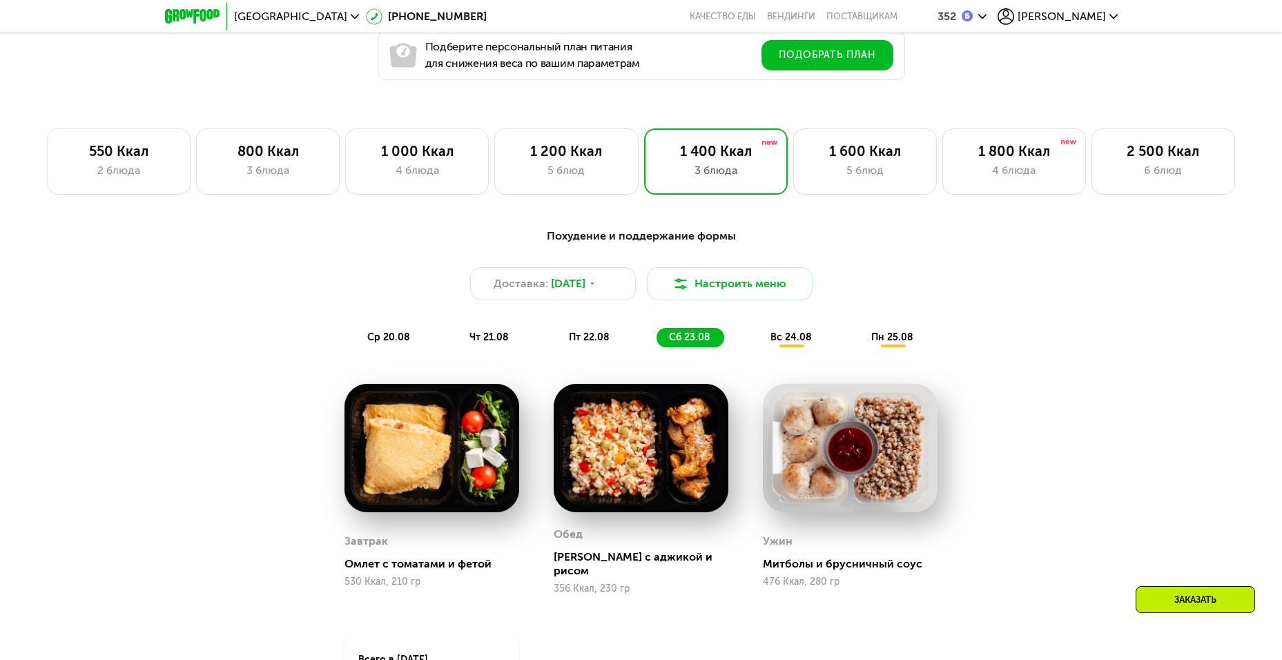
scroll to position [828, 0]
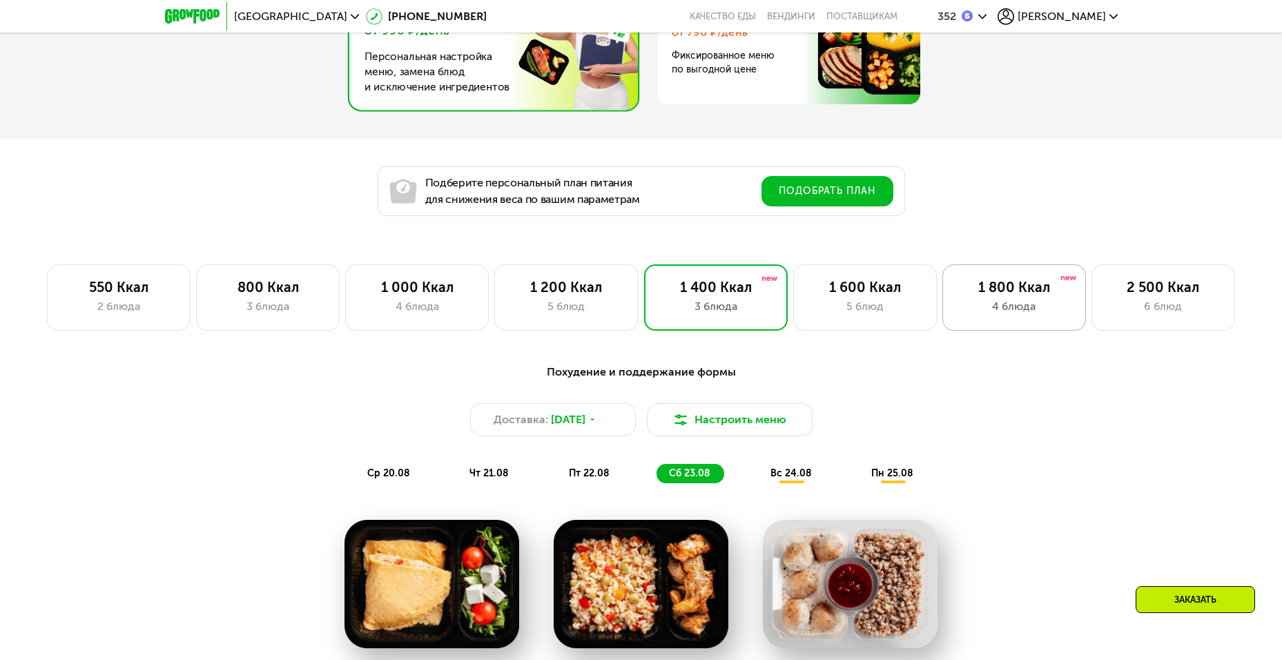
click at [973, 289] on div "1 800 Ккал" at bounding box center [1014, 287] width 115 height 17
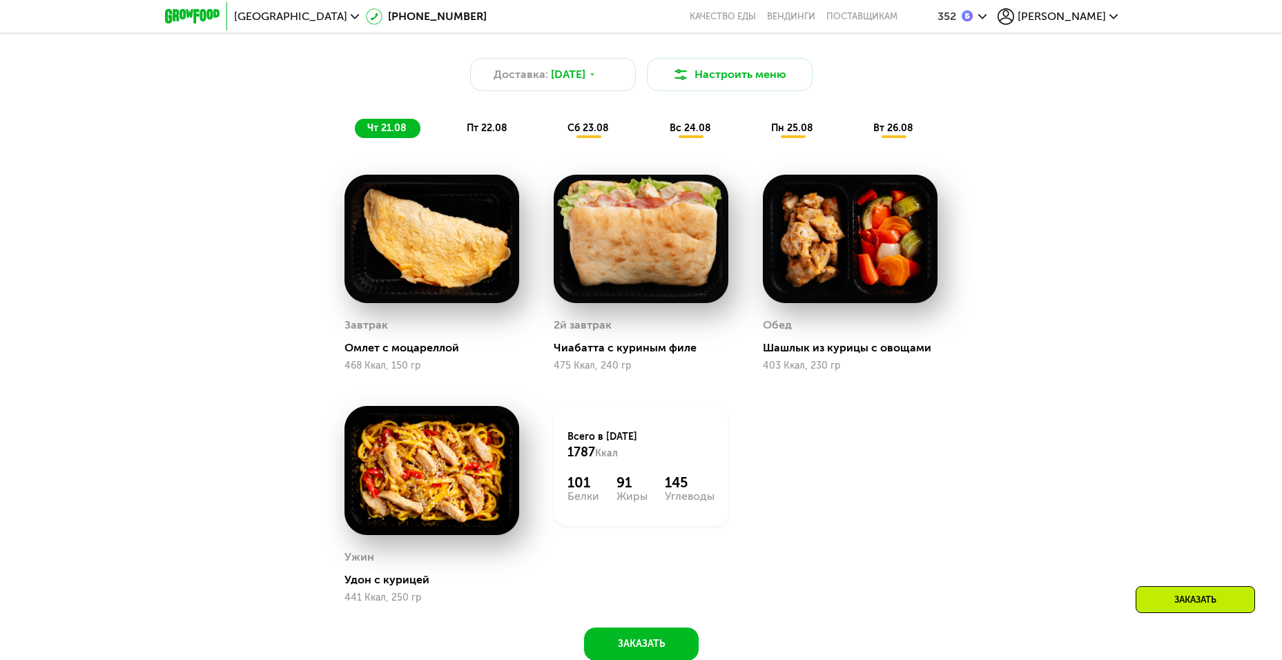
scroll to position [1104, 0]
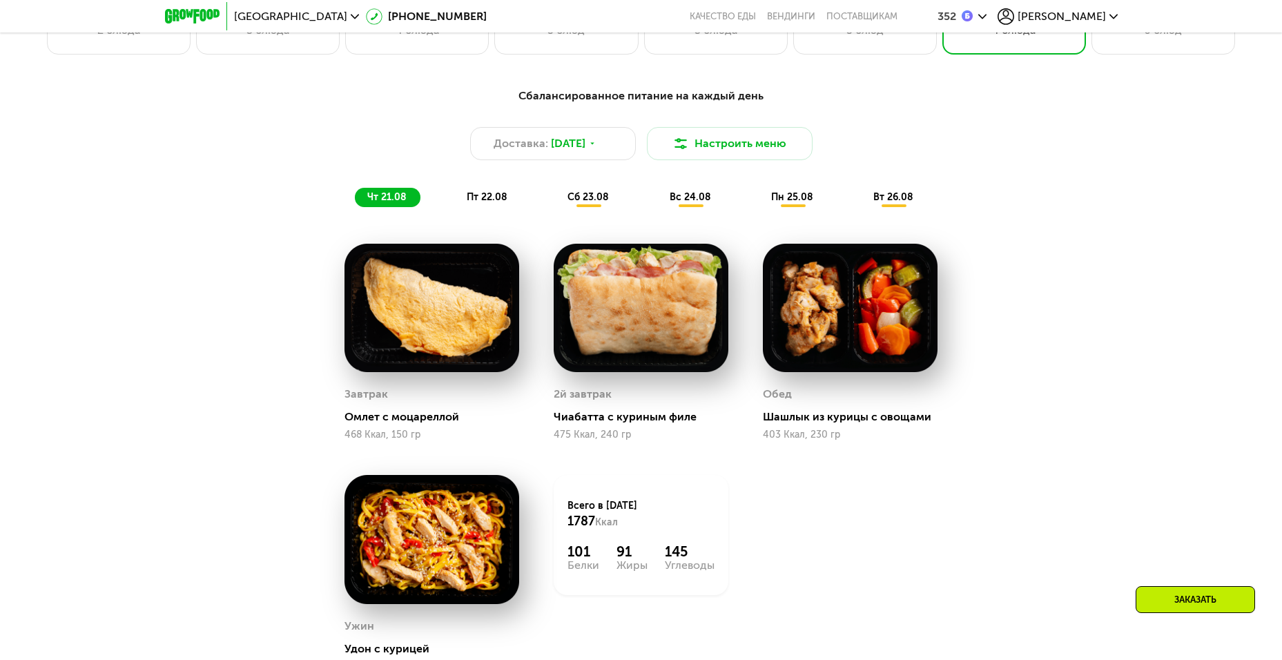
click at [484, 203] on span "пт 22.08" at bounding box center [487, 197] width 41 height 12
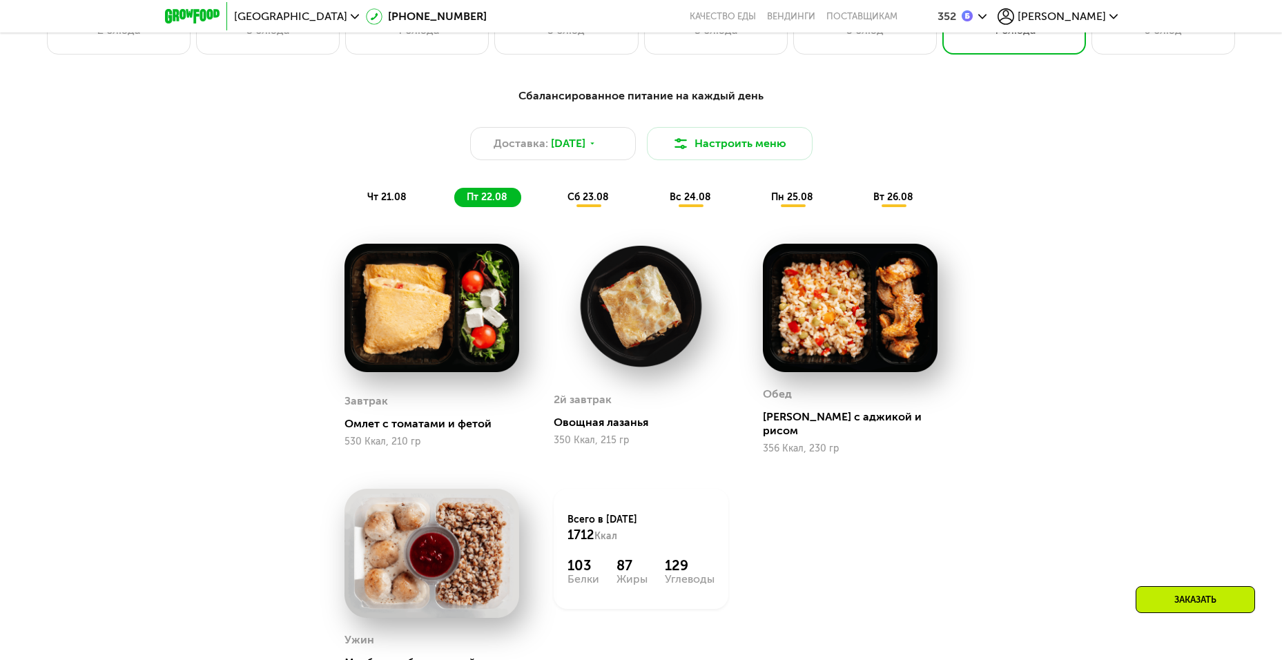
click at [670, 346] on img at bounding box center [641, 306] width 175 height 125
click at [645, 320] on img at bounding box center [641, 306] width 175 height 125
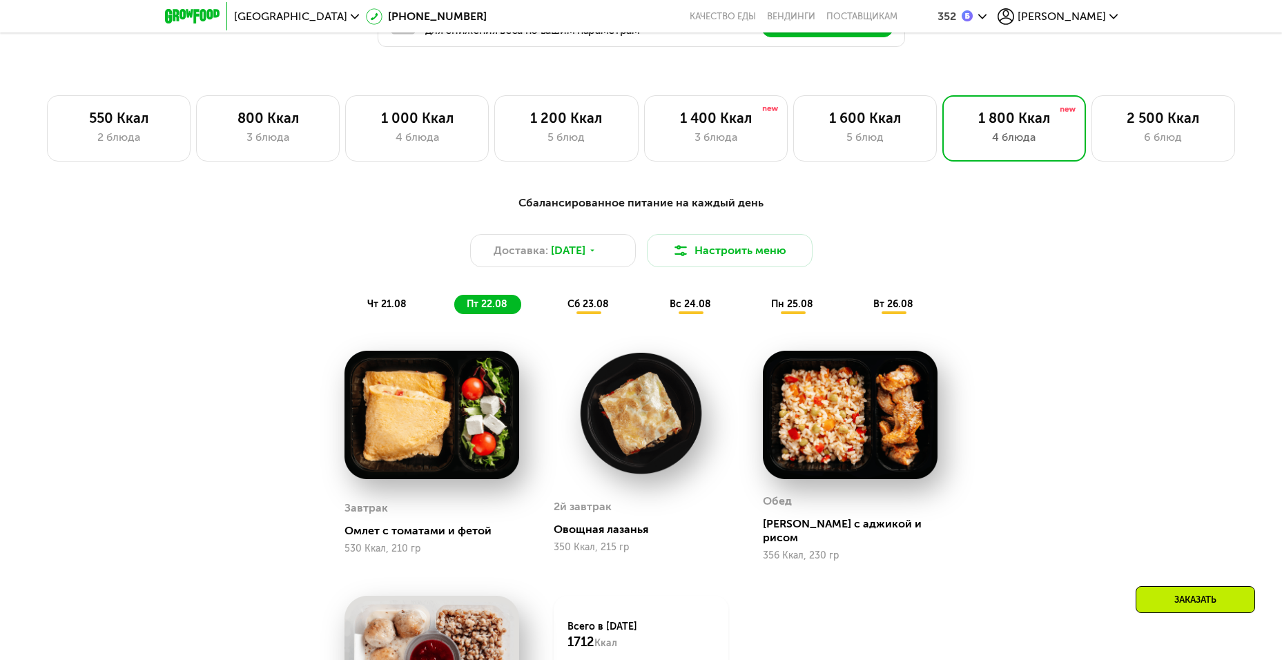
scroll to position [828, 0]
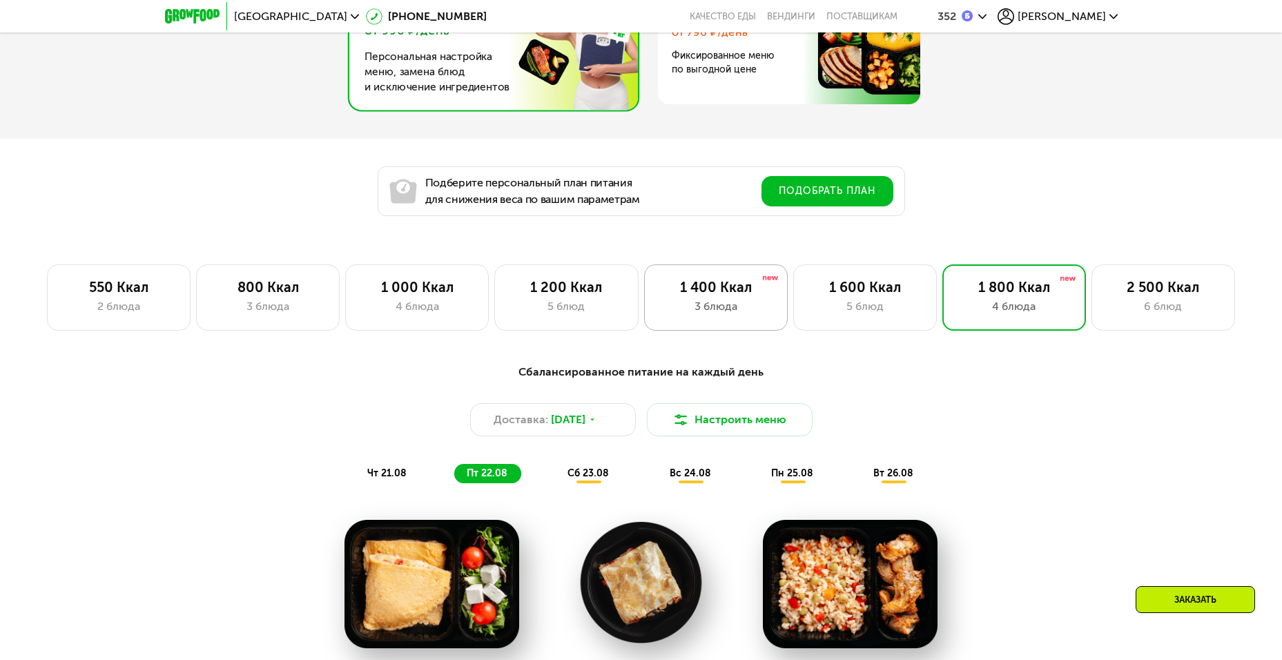
click at [793, 276] on div "1 400 Ккал 3 блюда" at bounding box center [865, 297] width 144 height 66
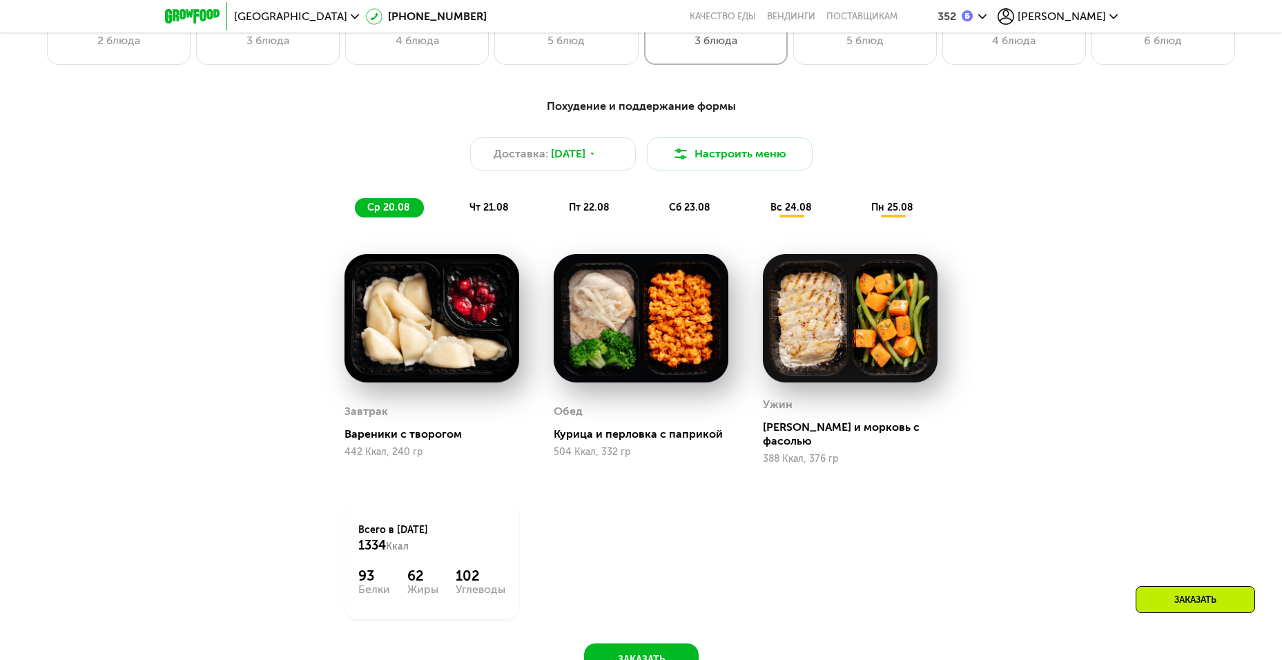
scroll to position [1104, 0]
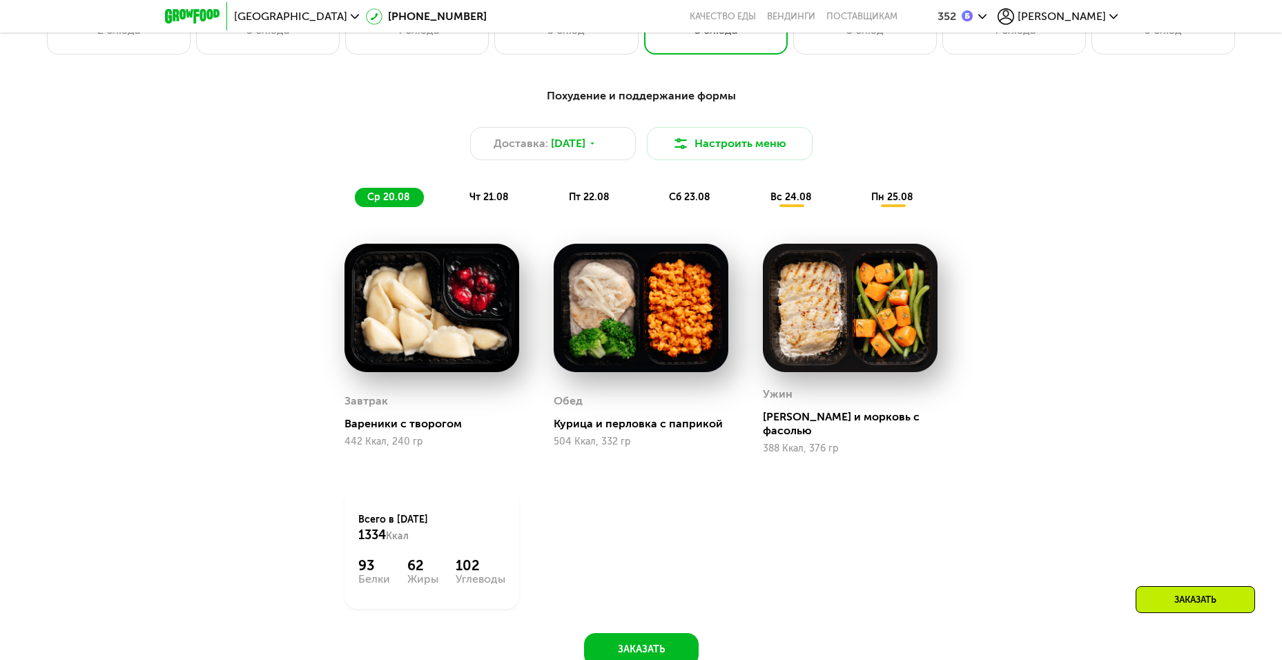
click at [788, 201] on span "вс 24.08" at bounding box center [790, 197] width 41 height 12
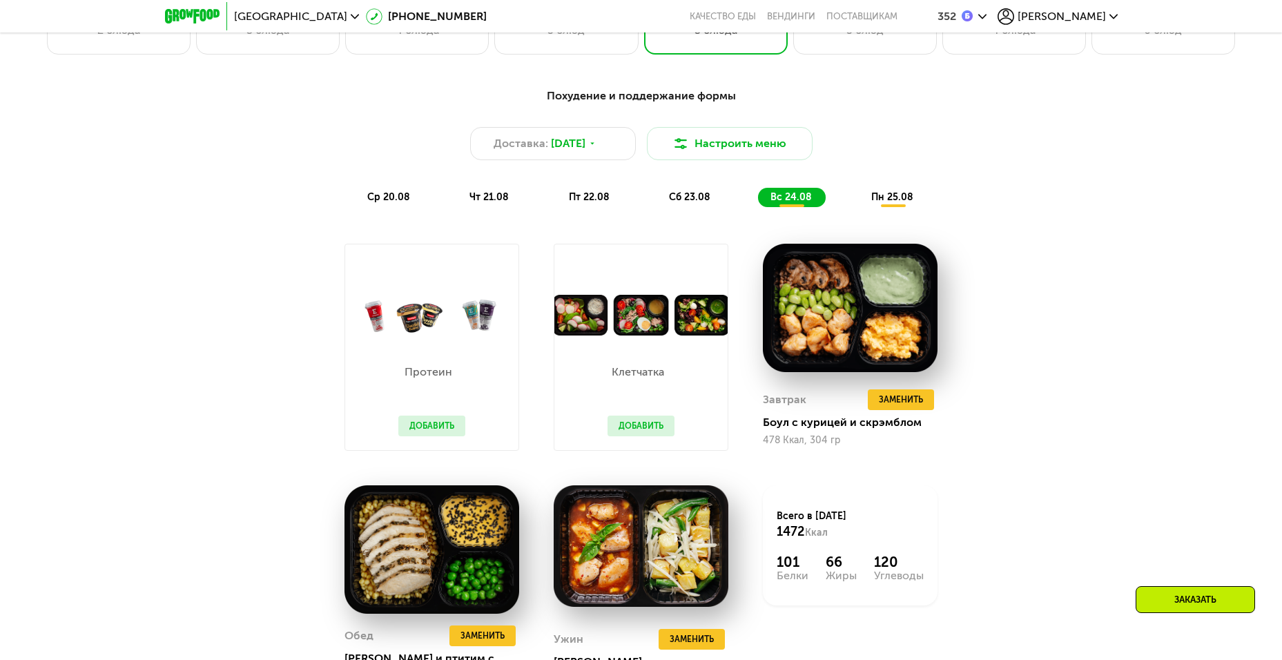
click at [904, 192] on div "пн 25.08" at bounding box center [893, 197] width 68 height 19
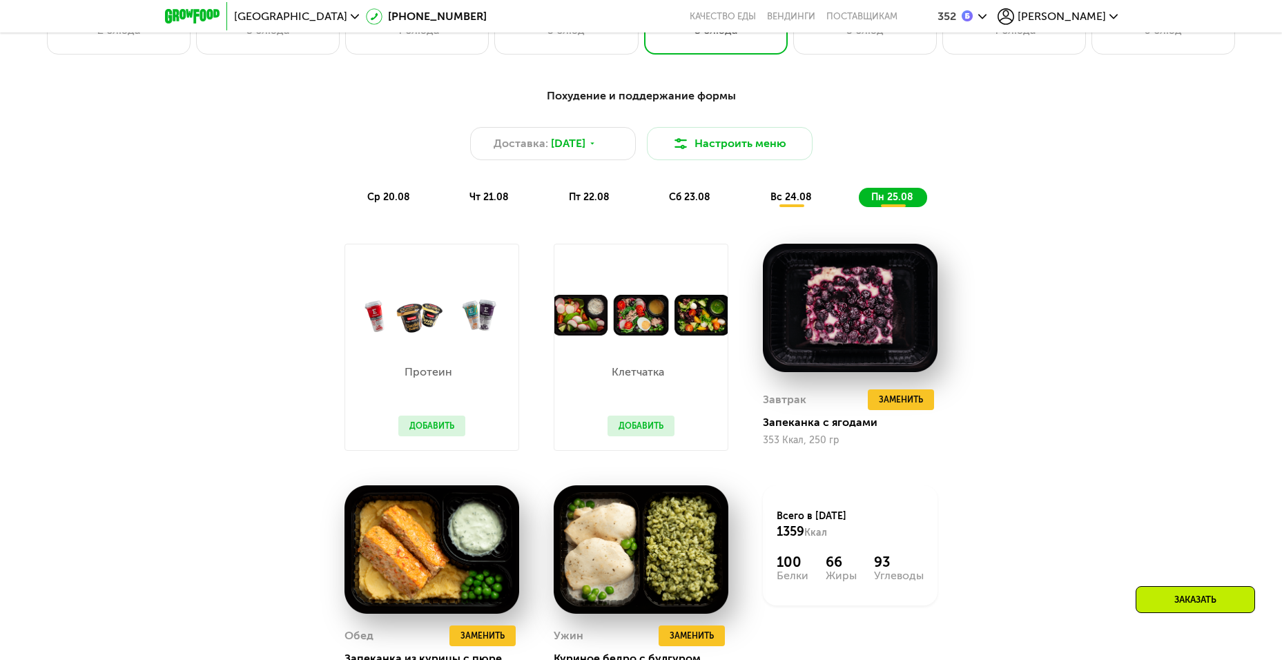
click at [806, 196] on span "вс 24.08" at bounding box center [790, 197] width 41 height 12
